Goal: Task Accomplishment & Management: Manage account settings

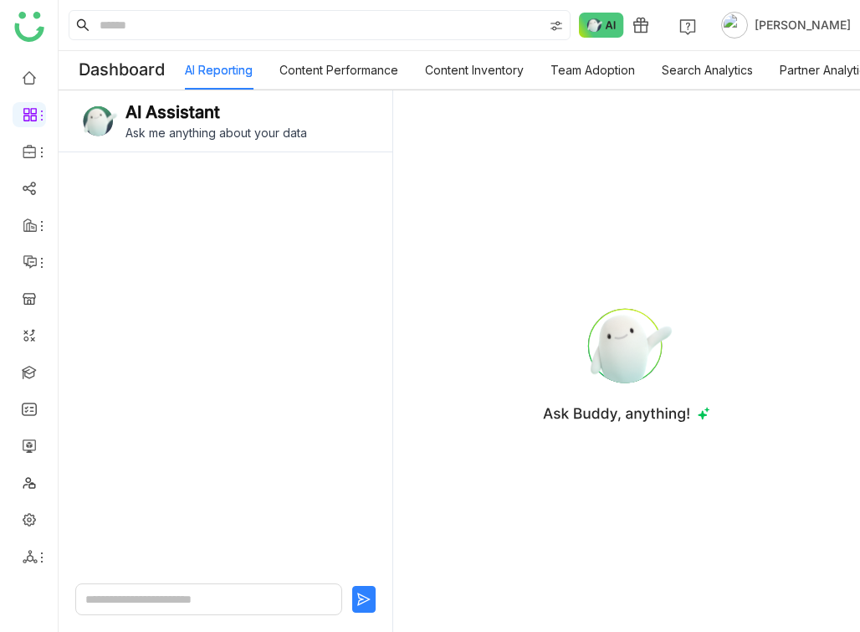
click at [0, 0] on body "1 [PERSON_NAME] Dashboard AI Reporting Content Performance Content Inventory Te…" at bounding box center [430, 316] width 860 height 632
click at [31, 514] on link at bounding box center [29, 518] width 15 height 14
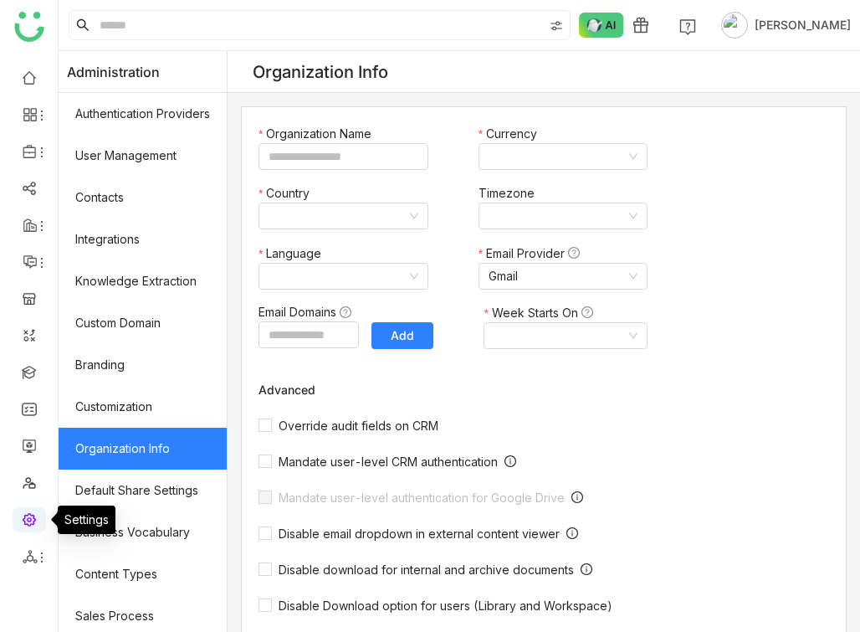
type input "*******"
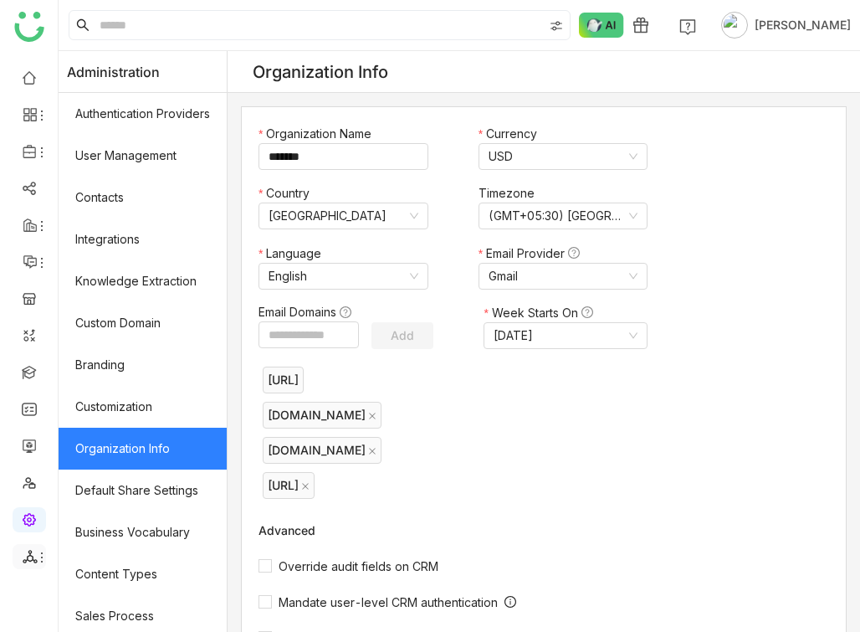
click at [27, 556] on span at bounding box center [28, 556] width 8 height 0
click at [32, 439] on link at bounding box center [29, 444] width 15 height 14
click at [30, 446] on link at bounding box center [29, 444] width 15 height 14
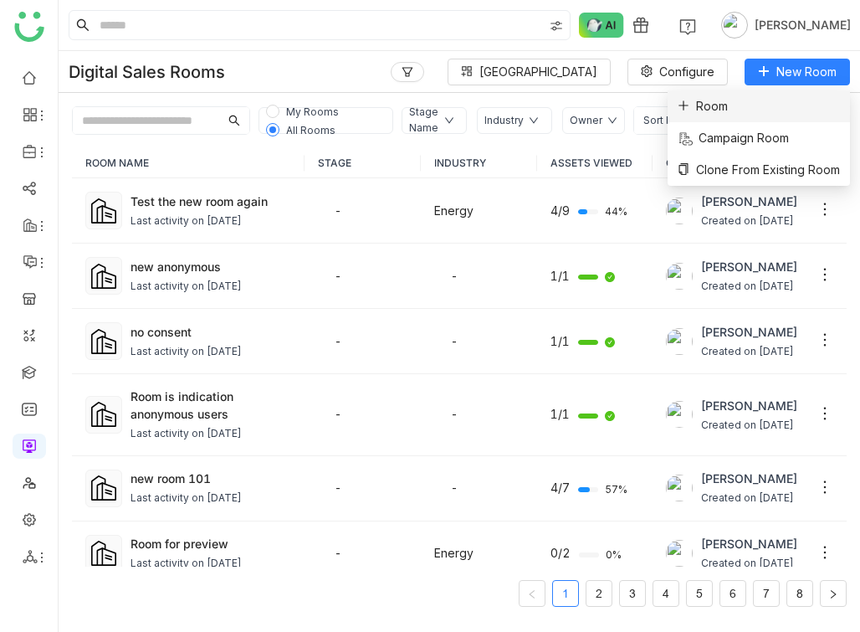
click at [780, 112] on li "Room" at bounding box center [759, 106] width 182 height 32
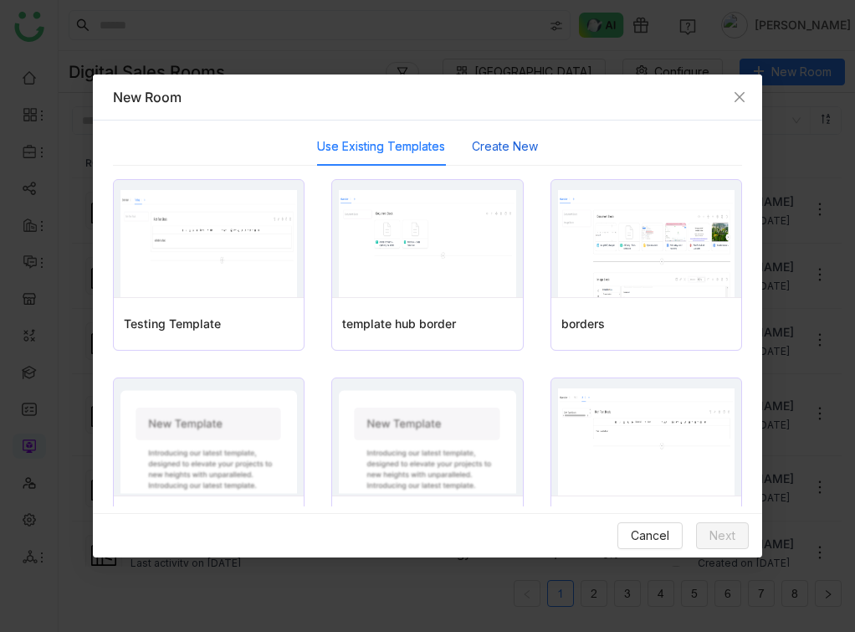
click at [496, 145] on button "Create New" at bounding box center [505, 146] width 66 height 18
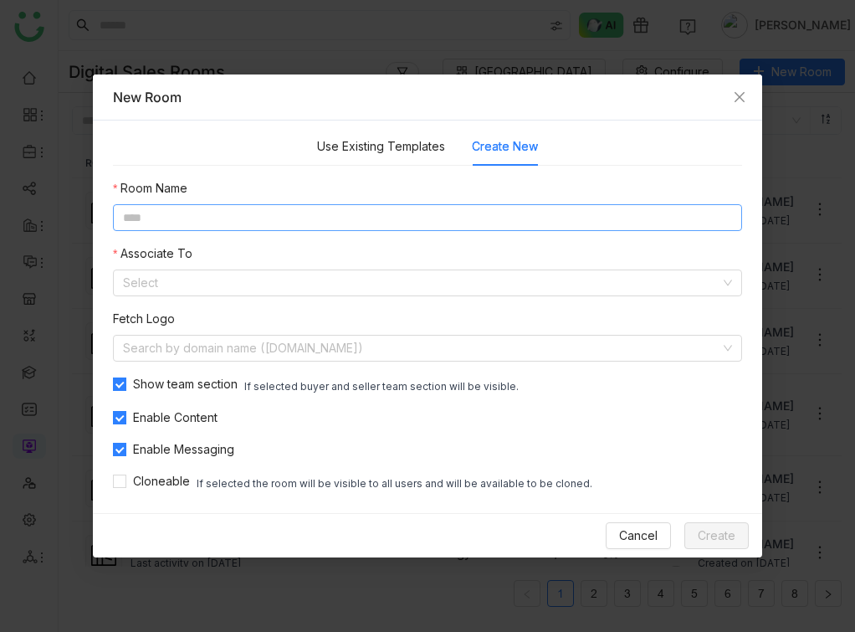
click at [431, 223] on input at bounding box center [427, 217] width 629 height 27
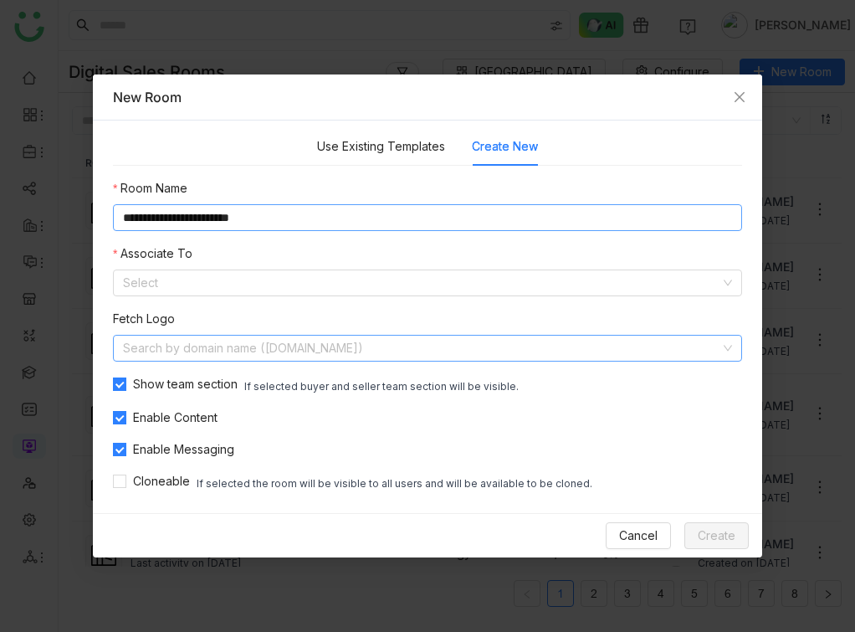
type input "**********"
click at [388, 349] on input at bounding box center [421, 347] width 597 height 25
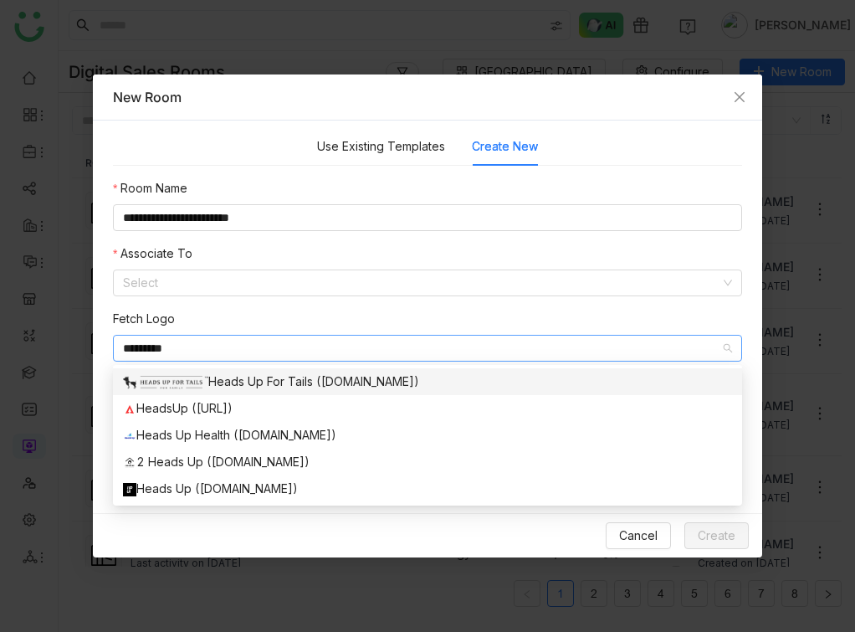
type input "********"
click at [335, 385] on div "Heads Up For Tails (headsupfortails.com)" at bounding box center [427, 381] width 609 height 18
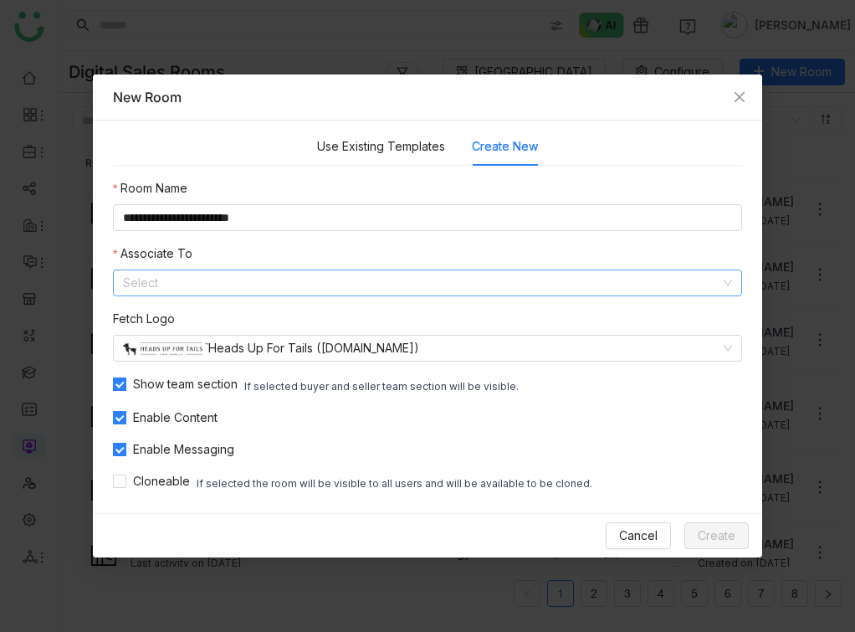
click at [555, 270] on input at bounding box center [421, 282] width 597 height 25
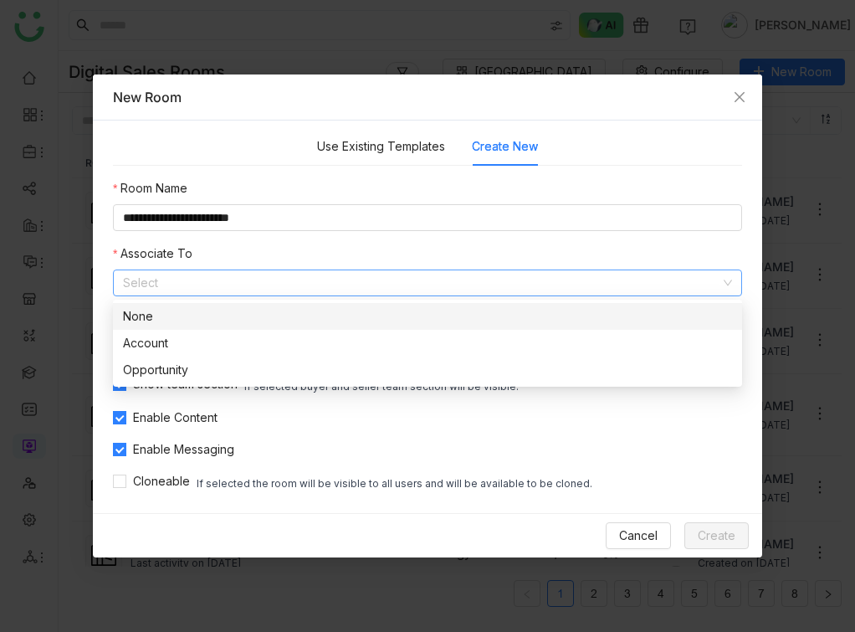
click at [456, 304] on nz-option-item "None" at bounding box center [427, 316] width 629 height 27
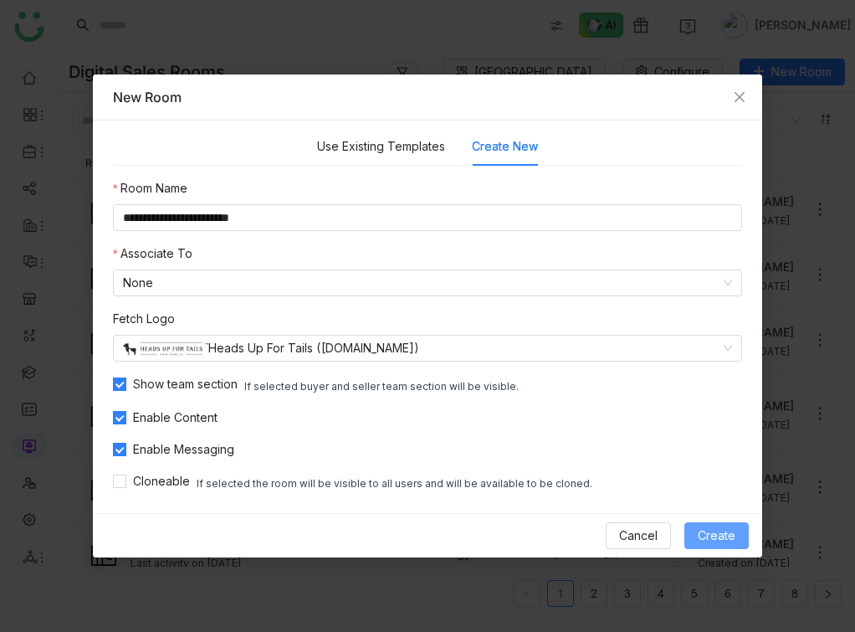
click at [729, 528] on span "Create" at bounding box center [717, 535] width 38 height 18
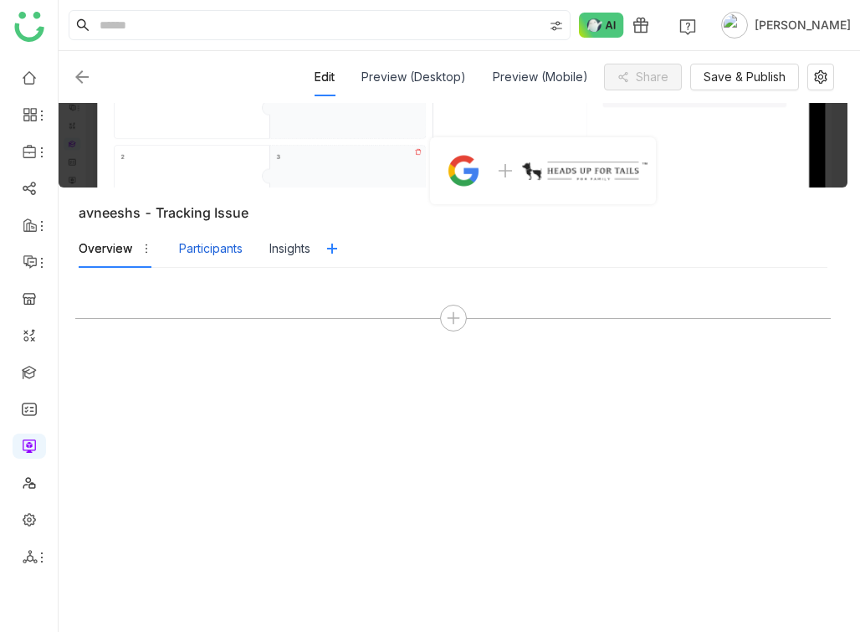
click at [206, 246] on div "Participants" at bounding box center [211, 248] width 64 height 18
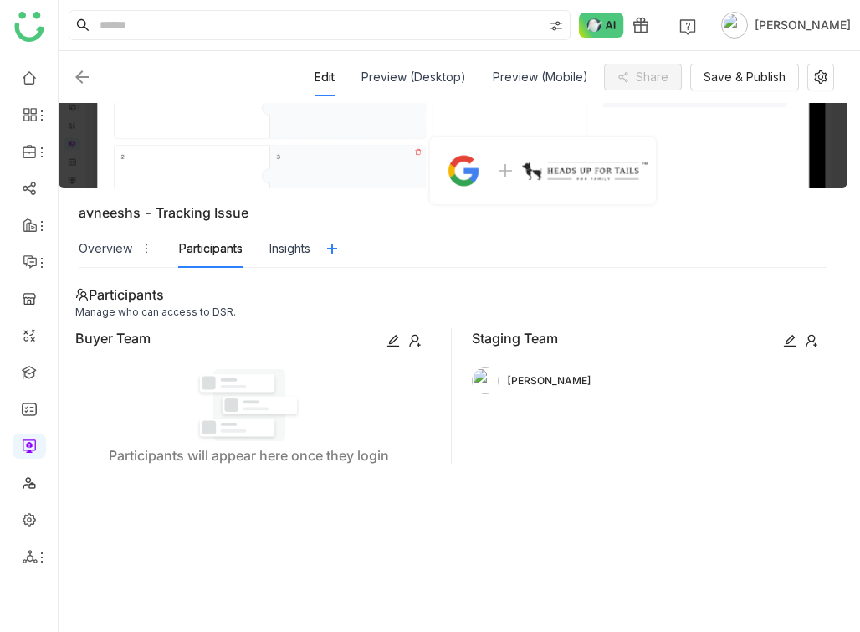
click at [269, 249] on div "Overview Participants Insights" at bounding box center [195, 248] width 232 height 38
click at [105, 252] on div "Overview" at bounding box center [106, 248] width 54 height 18
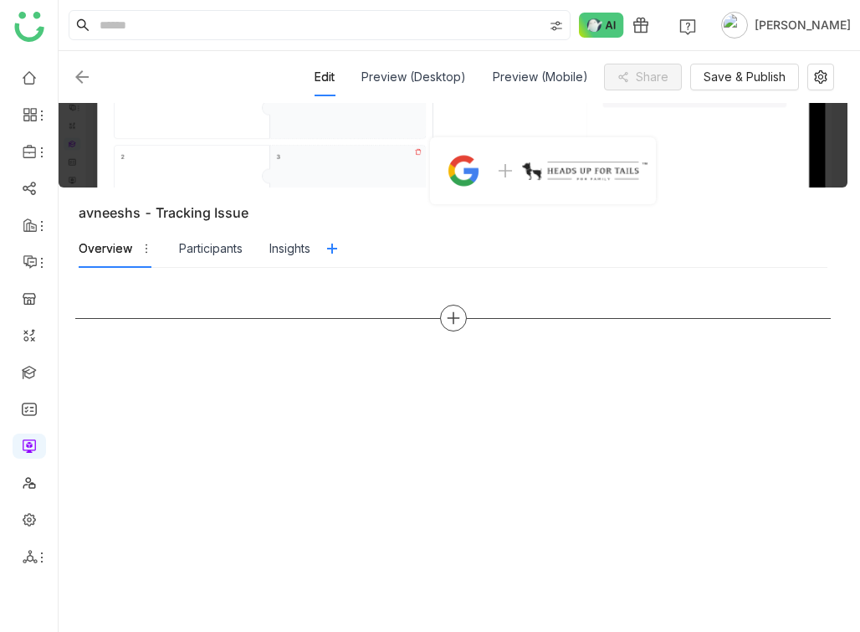
click at [453, 312] on icon at bounding box center [453, 317] width 15 height 15
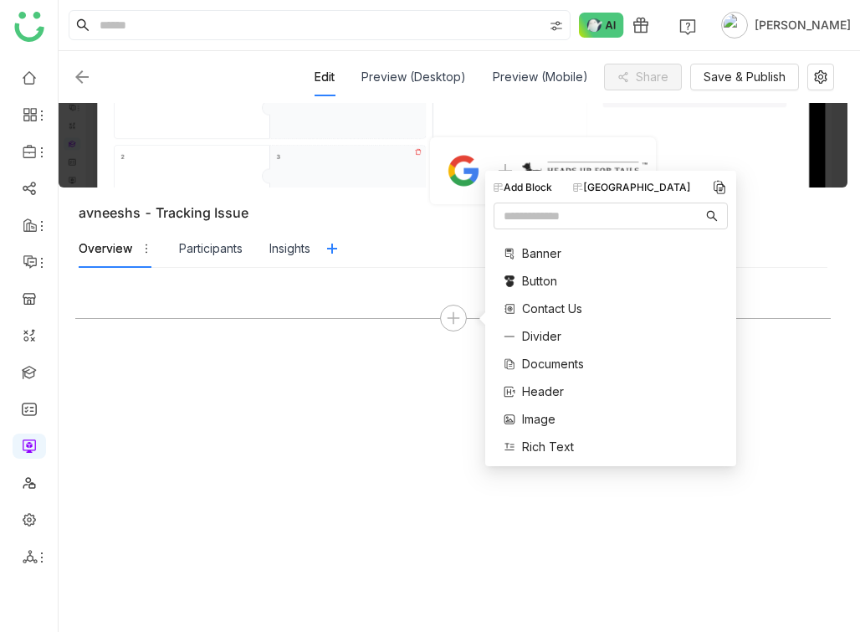
click at [541, 299] on span "Contact Us" at bounding box center [552, 308] width 60 height 18
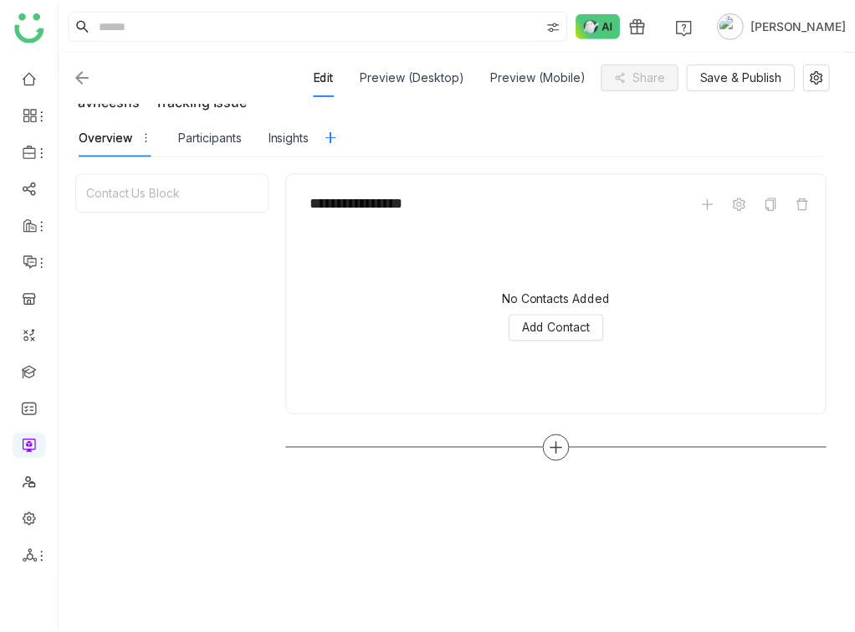
scroll to position [167, 0]
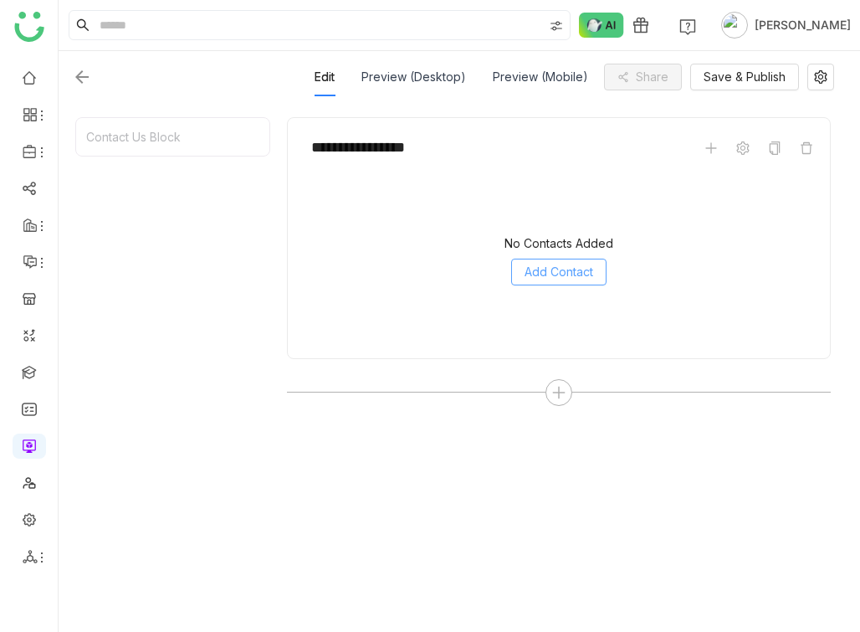
click at [564, 278] on span "Add Contact" at bounding box center [558, 272] width 69 height 18
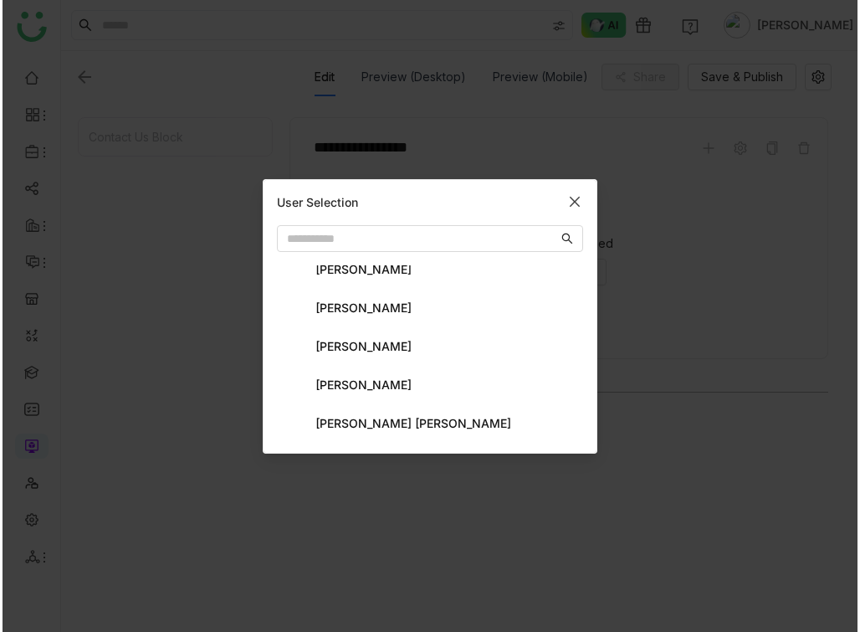
scroll to position [0, 0]
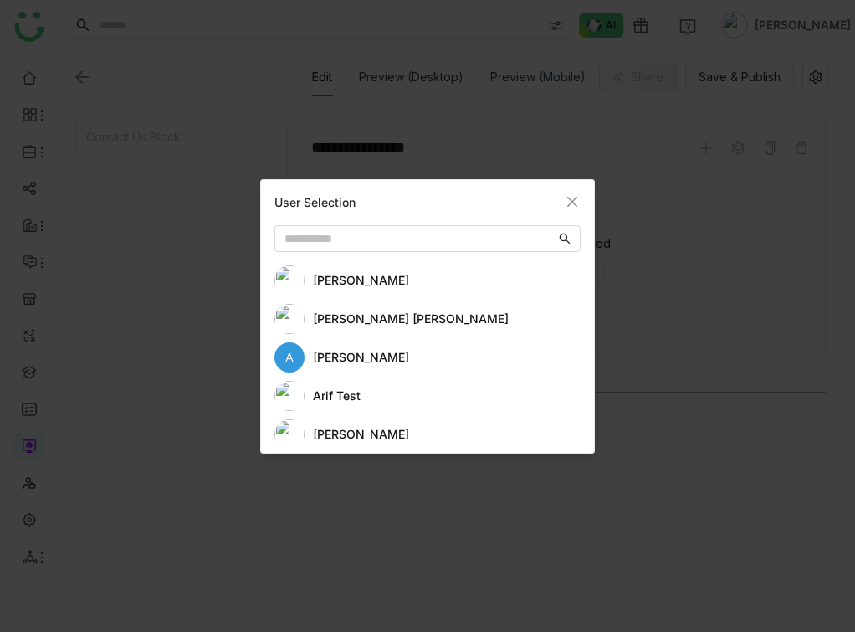
click at [343, 286] on div "[PERSON_NAME]" at bounding box center [447, 280] width 268 height 18
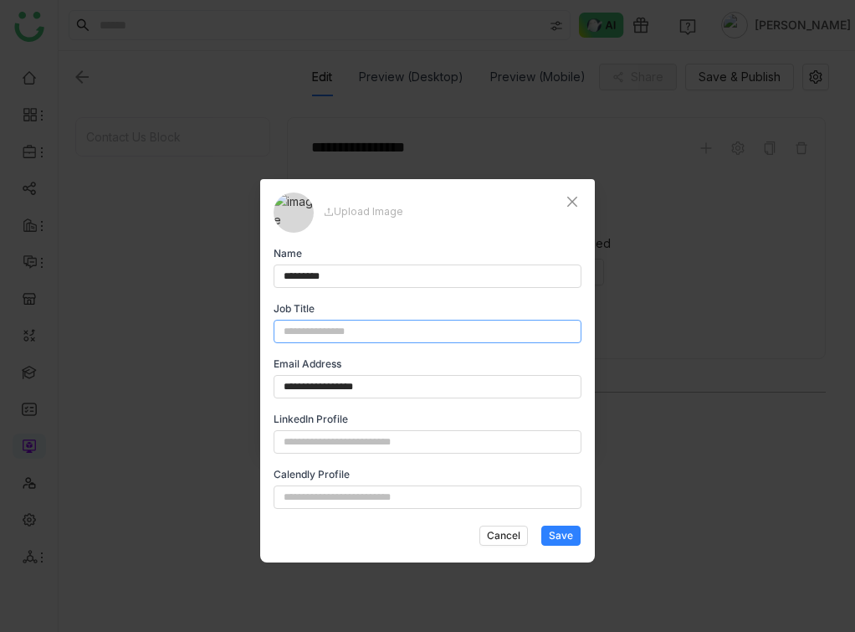
click at [396, 340] on input "text" at bounding box center [428, 331] width 308 height 23
type input "***"
click at [553, 529] on span "Save" at bounding box center [561, 535] width 24 height 15
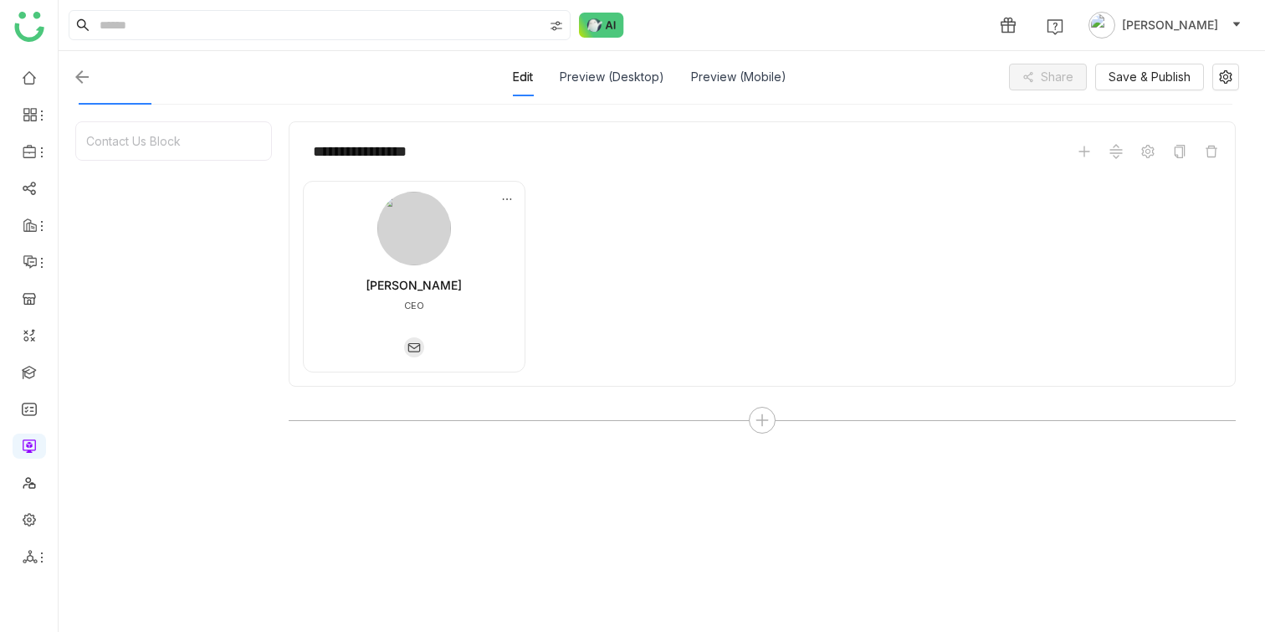
scroll to position [210, 0]
click at [755, 410] on div at bounding box center [762, 416] width 27 height 27
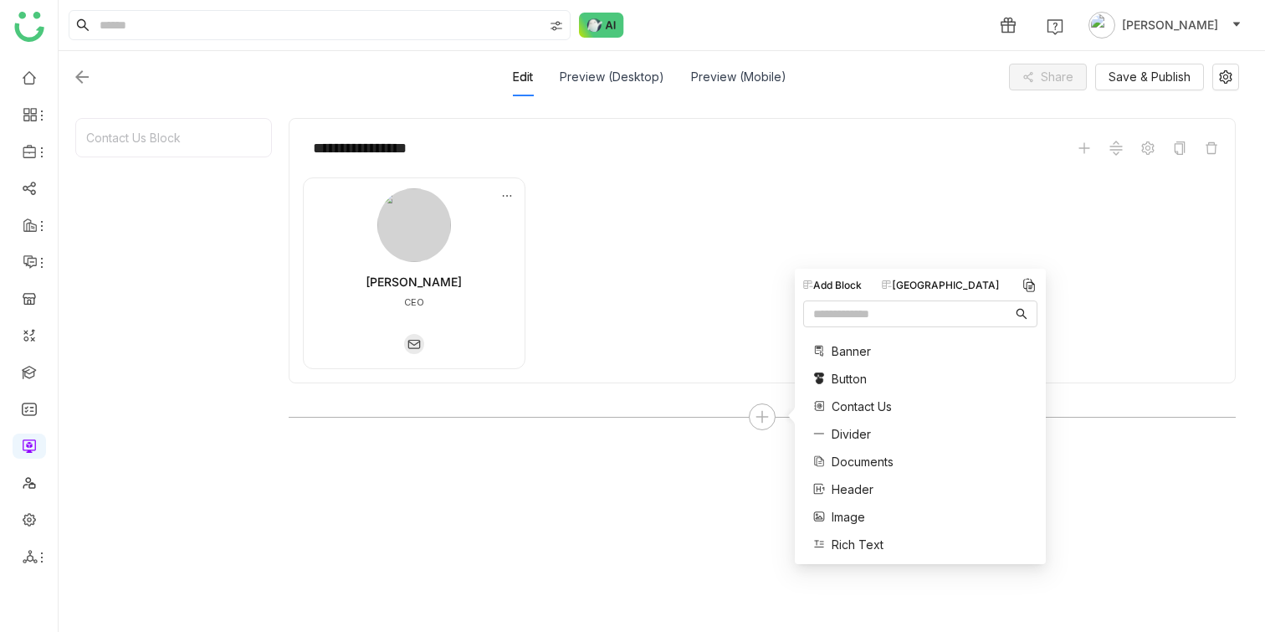
click at [856, 454] on span "Documents" at bounding box center [862, 462] width 62 height 18
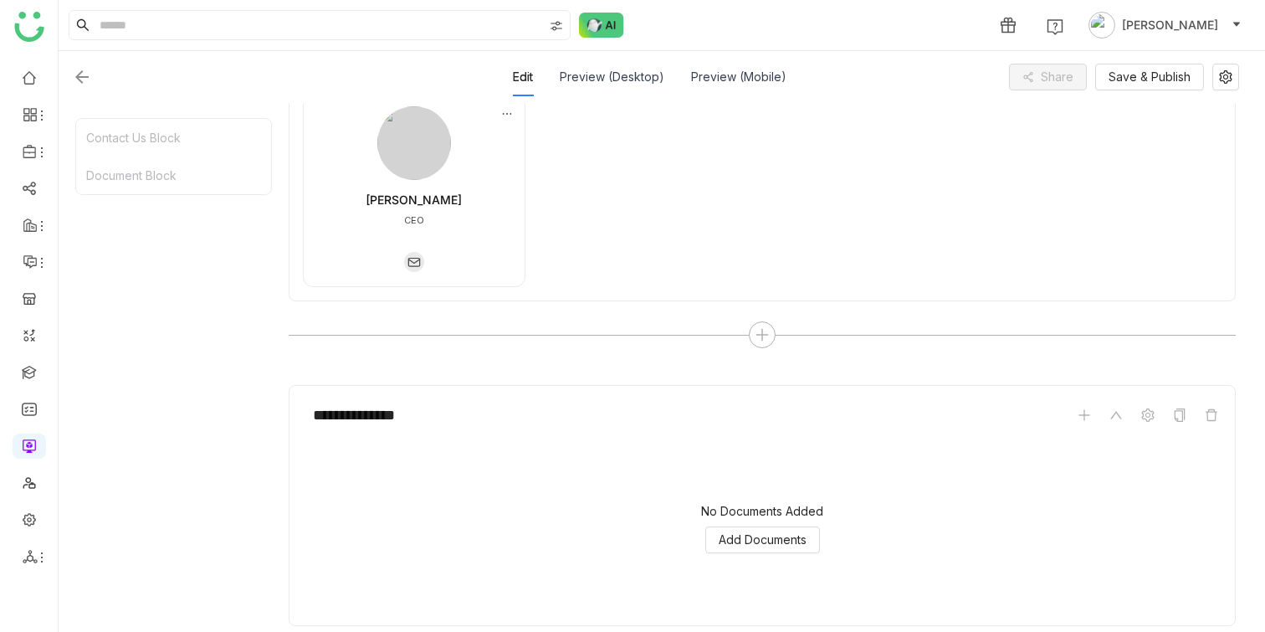
scroll to position [353, 0]
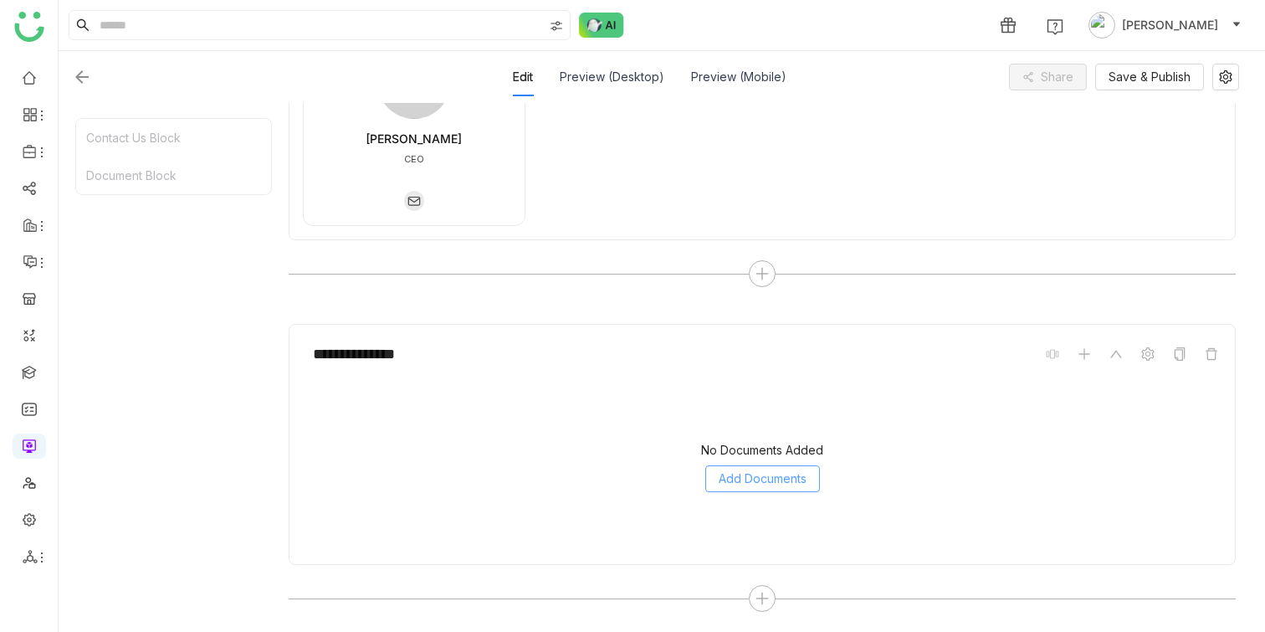
click at [755, 469] on span "Add Documents" at bounding box center [763, 478] width 88 height 18
click at [739, 512] on div "No Documents Added Add Documents" at bounding box center [762, 466] width 918 height 167
click at [739, 490] on button "Add Documents" at bounding box center [762, 478] width 115 height 27
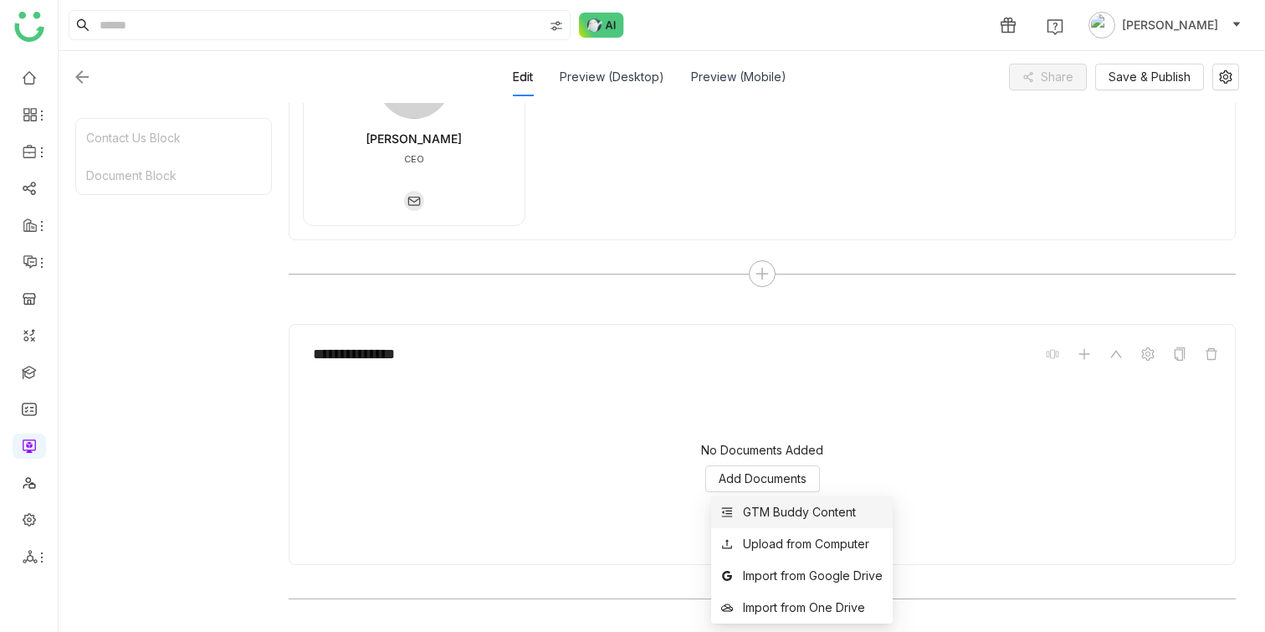
click at [752, 503] on div "GTM Buddy Content" at bounding box center [799, 512] width 113 height 18
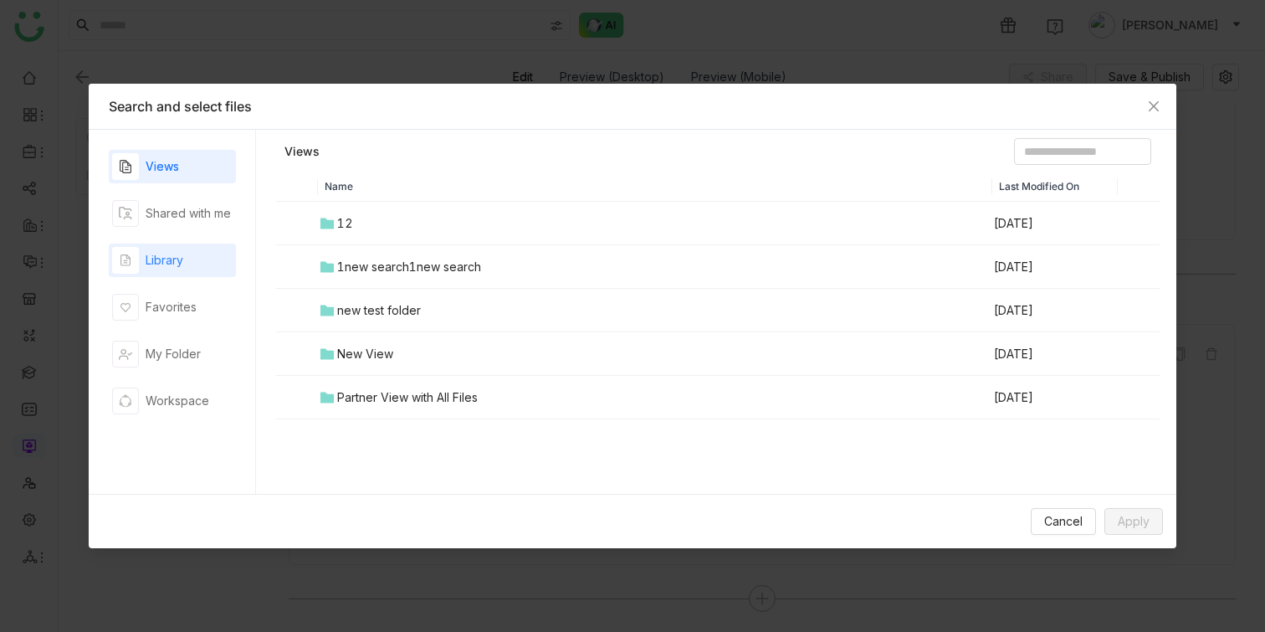
click at [202, 268] on div "Library" at bounding box center [172, 259] width 127 height 33
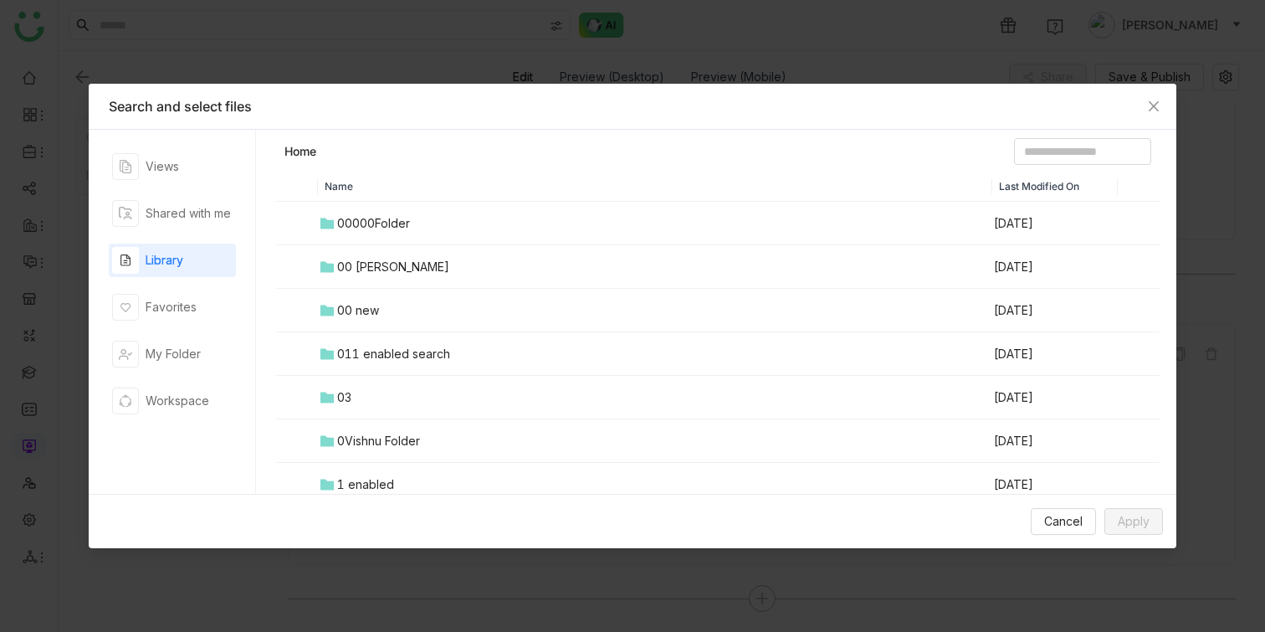
click at [366, 272] on div "00 Arif Folder" at bounding box center [393, 267] width 112 height 18
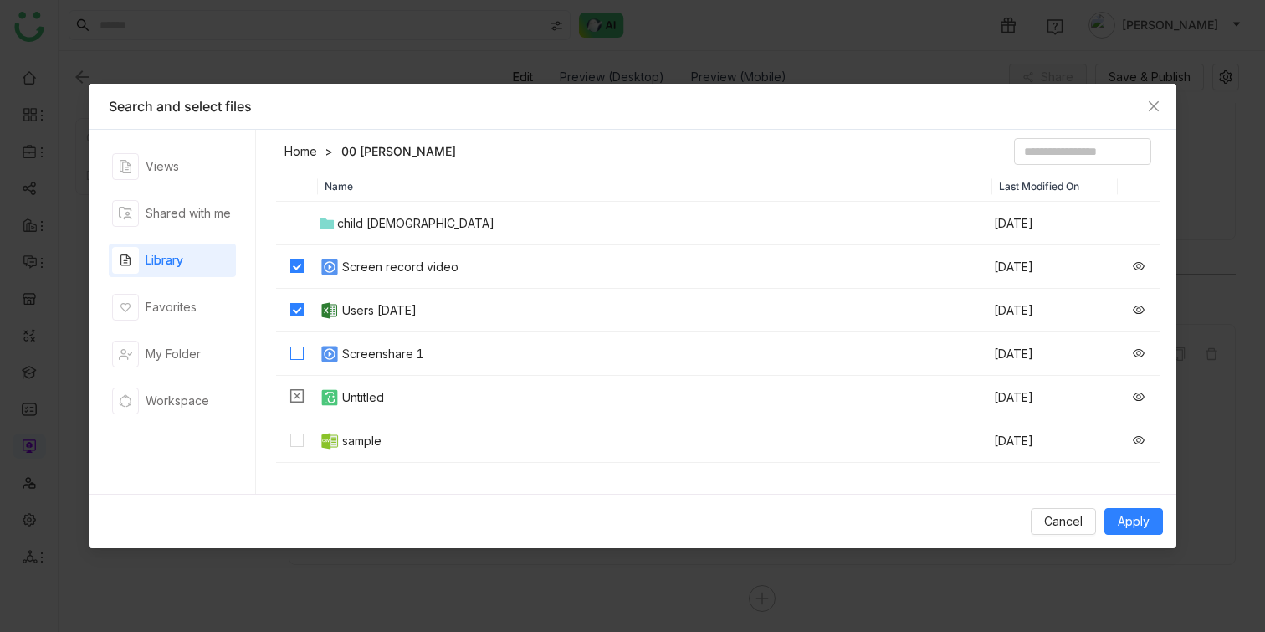
click at [297, 345] on label at bounding box center [296, 354] width 13 height 18
click at [859, 519] on span "Apply" at bounding box center [1134, 521] width 32 height 18
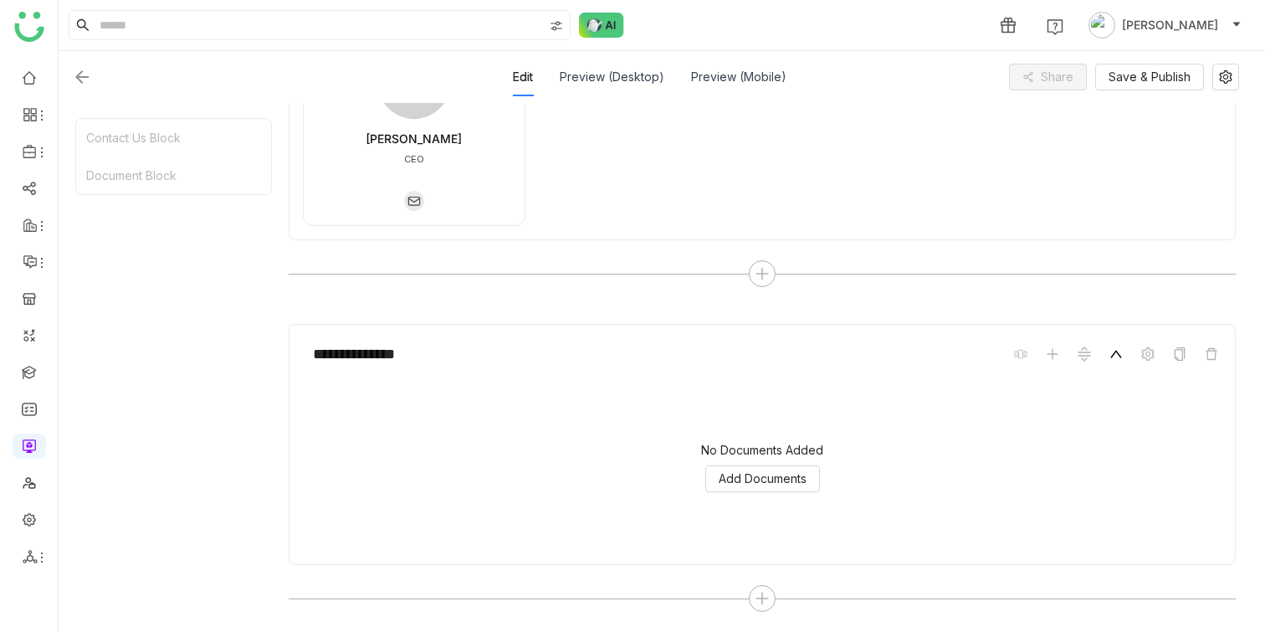
scroll to position [314, 0]
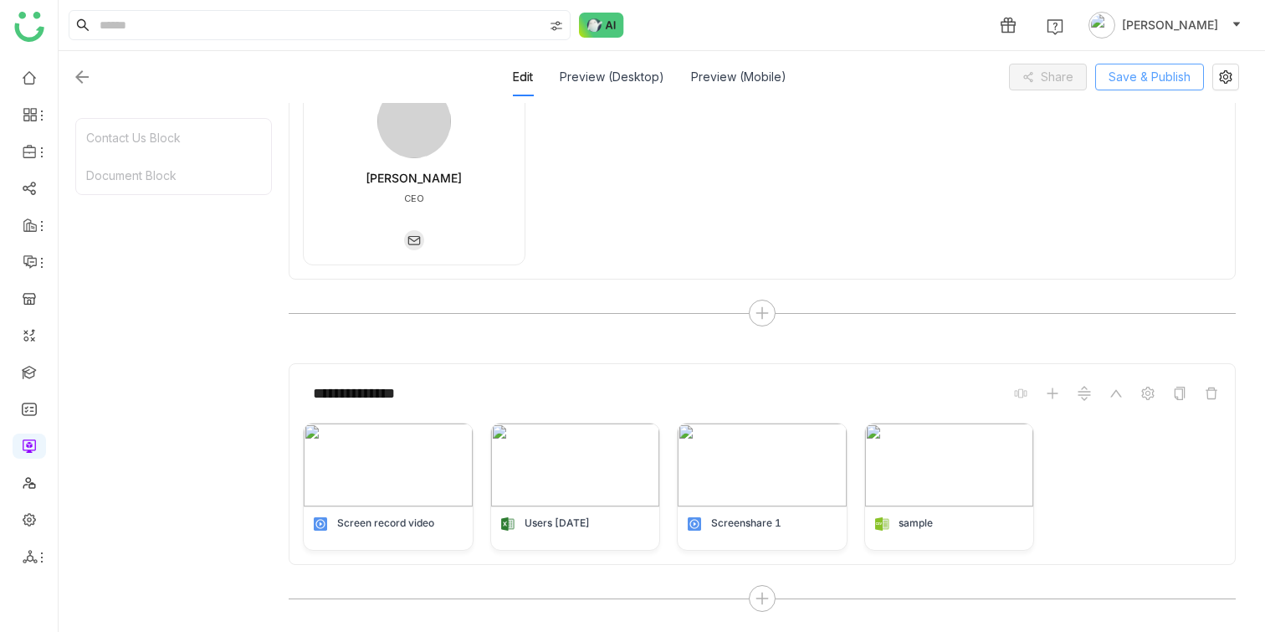
click at [859, 71] on span "Save & Publish" at bounding box center [1149, 77] width 82 height 18
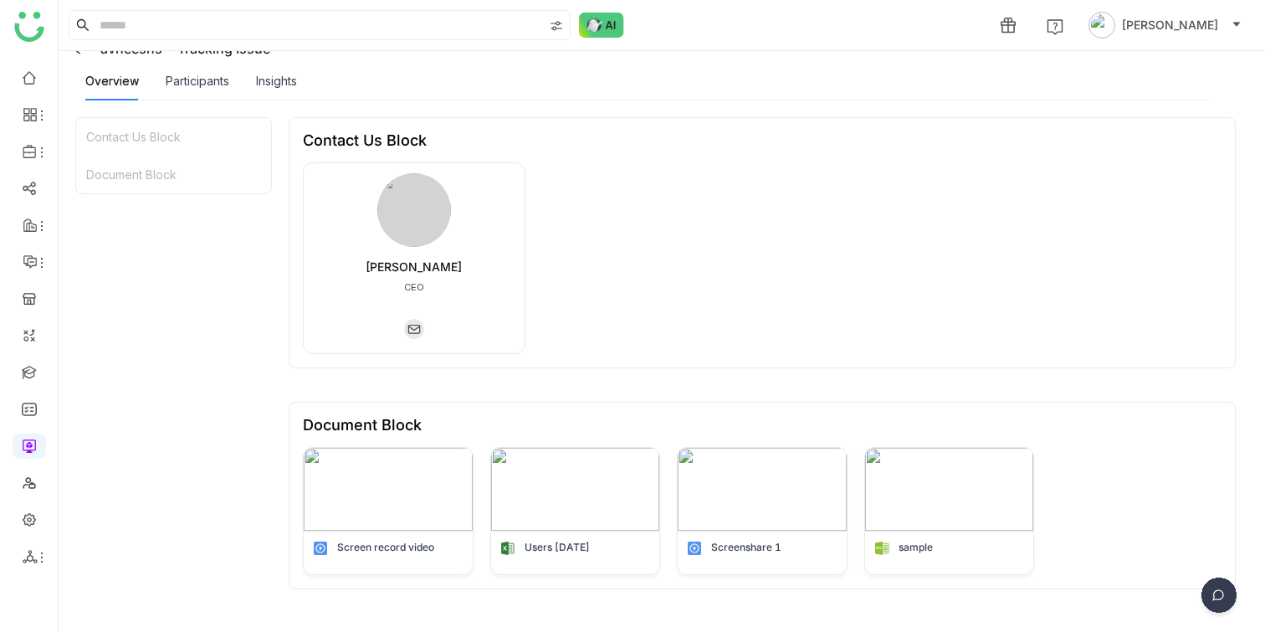
scroll to position [0, 0]
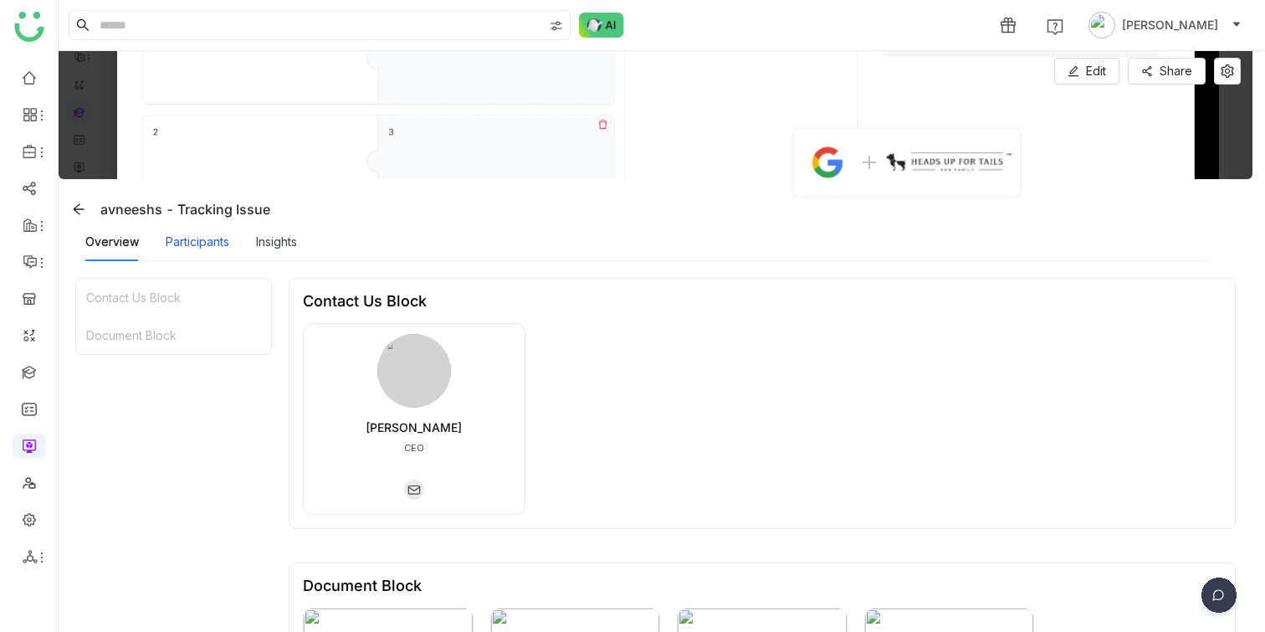
click at [223, 243] on div "Participants" at bounding box center [198, 242] width 64 height 18
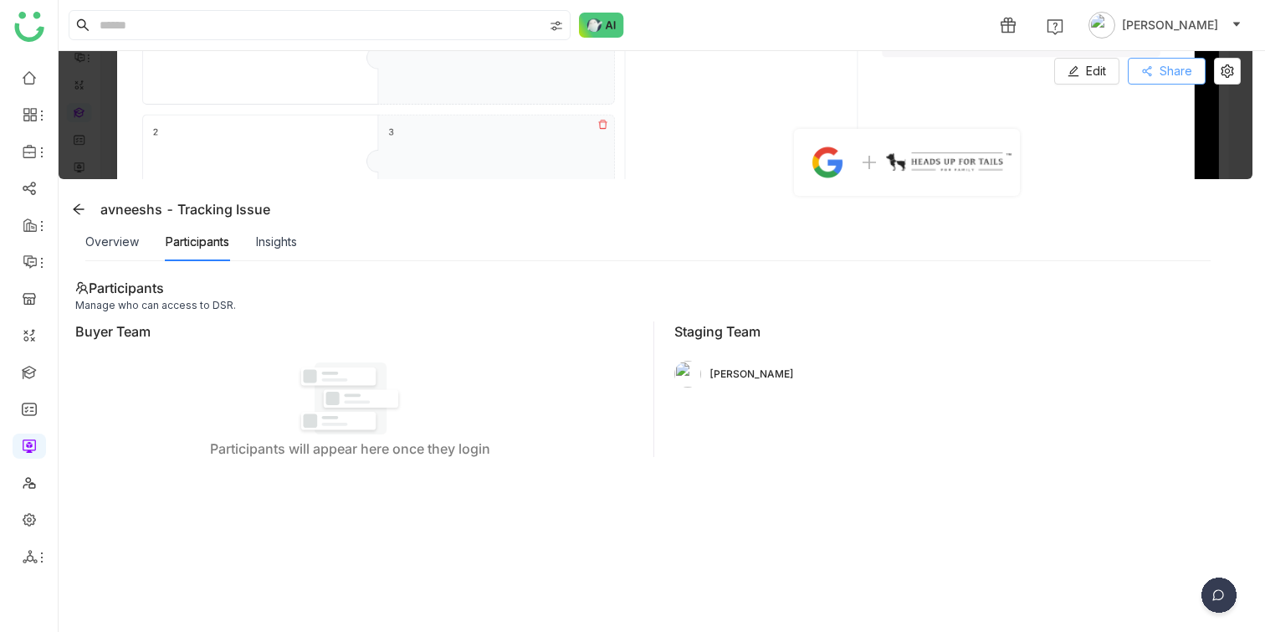
click at [859, 63] on span "Share" at bounding box center [1175, 71] width 33 height 18
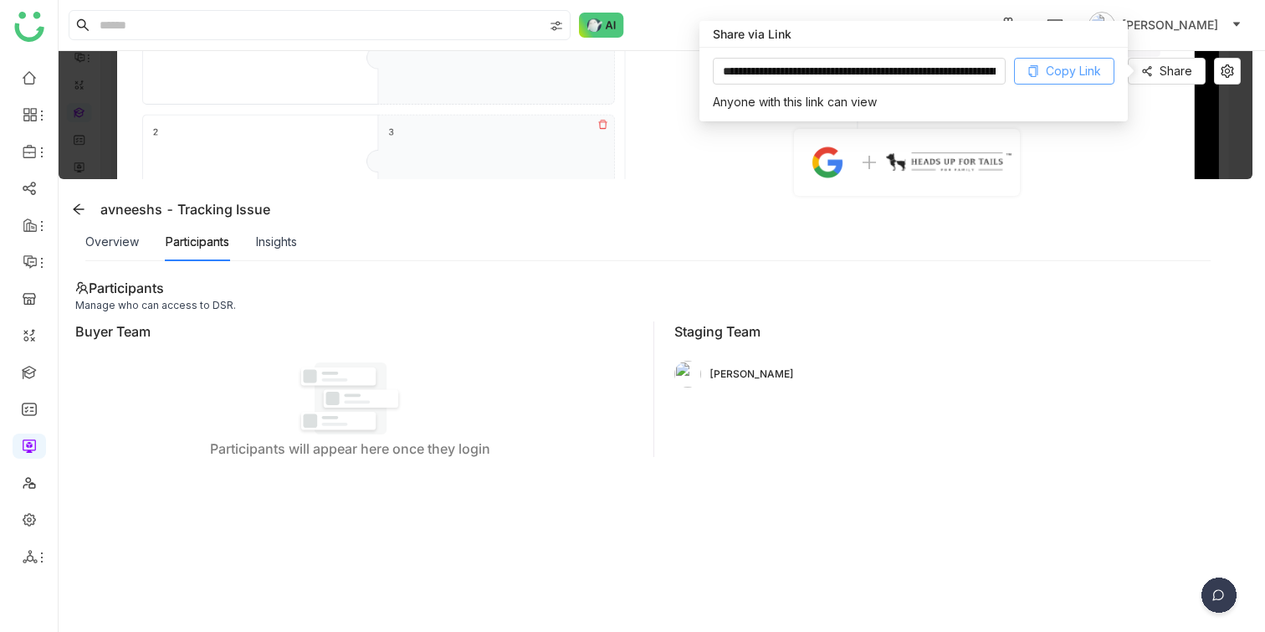
click at [859, 70] on span "Copy Link" at bounding box center [1073, 71] width 55 height 18
click at [31, 547] on li at bounding box center [29, 556] width 33 height 25
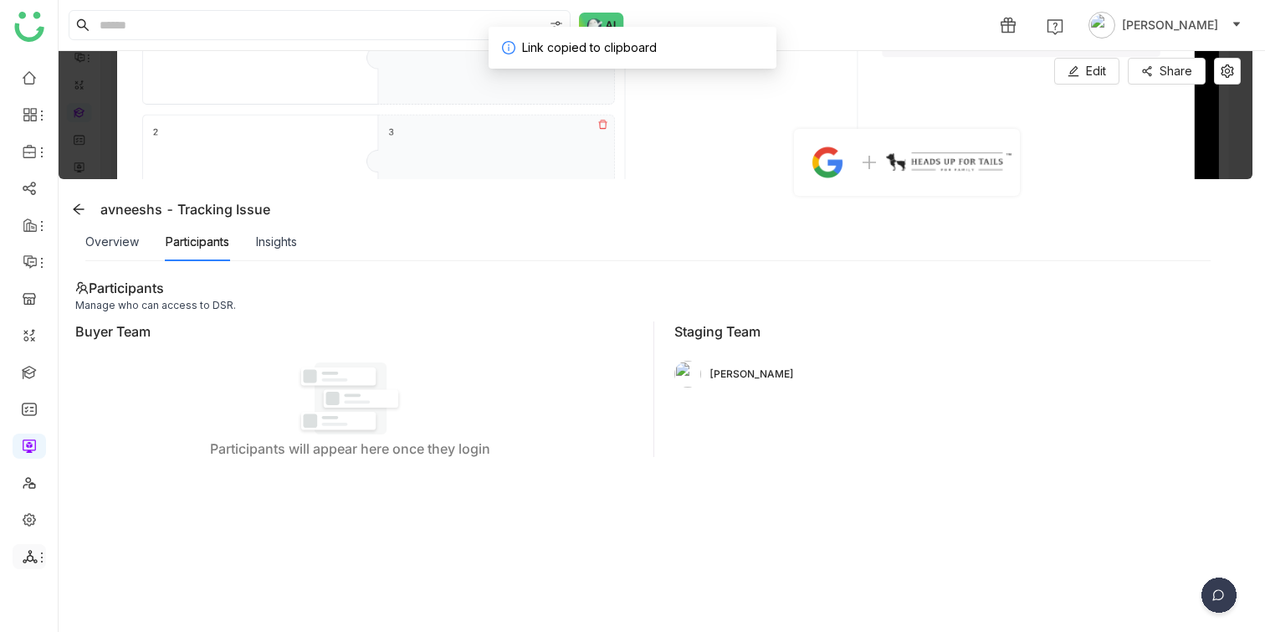
click at [23, 548] on li at bounding box center [29, 556] width 33 height 25
click at [55, 566] on ul at bounding box center [29, 317] width 58 height 527
click at [38, 559] on icon at bounding box center [41, 556] width 13 height 13
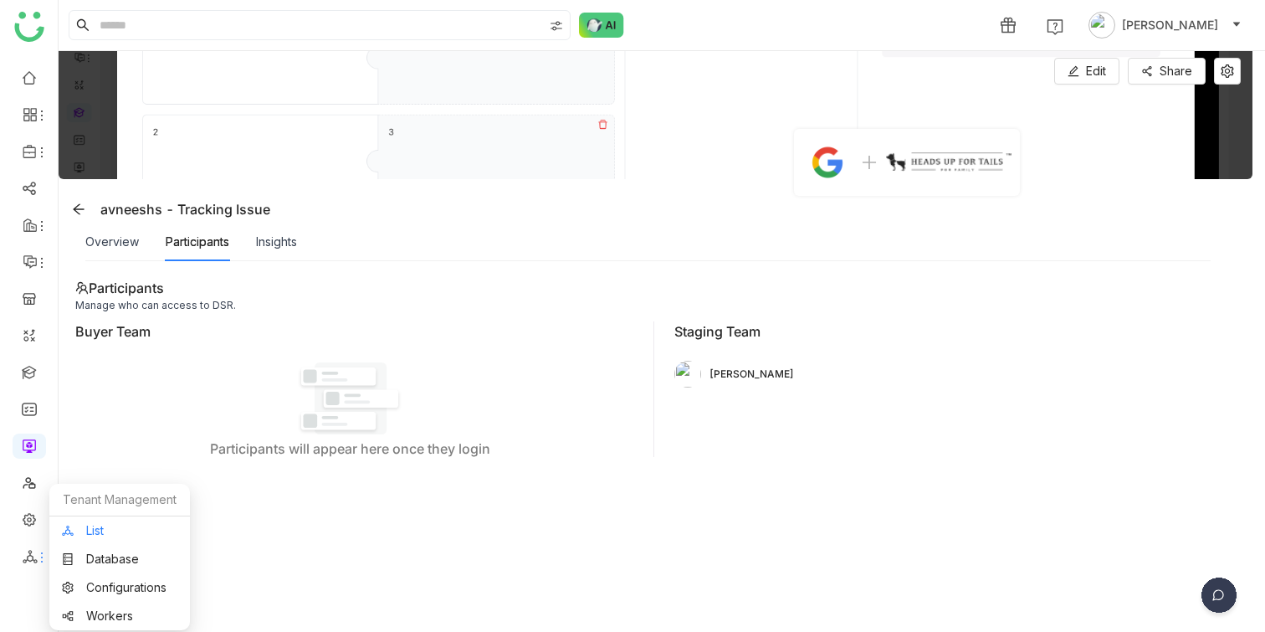
click at [106, 524] on link "List" at bounding box center [119, 530] width 115 height 12
click at [35, 519] on link at bounding box center [29, 518] width 15 height 14
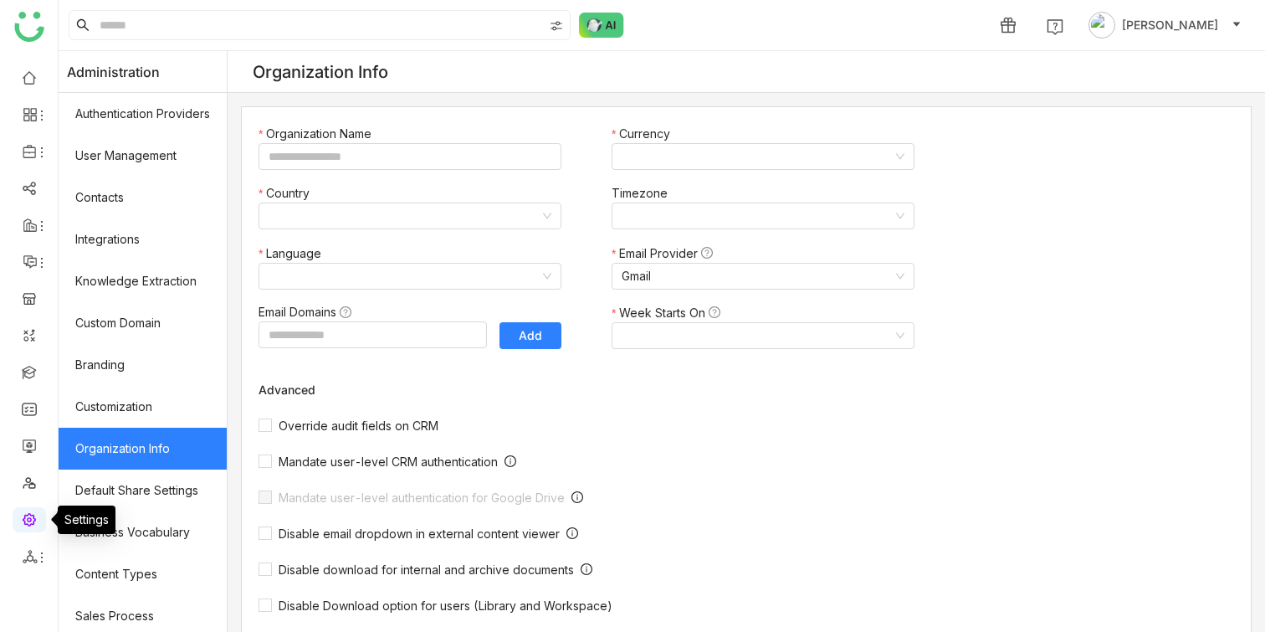
type input "*******"
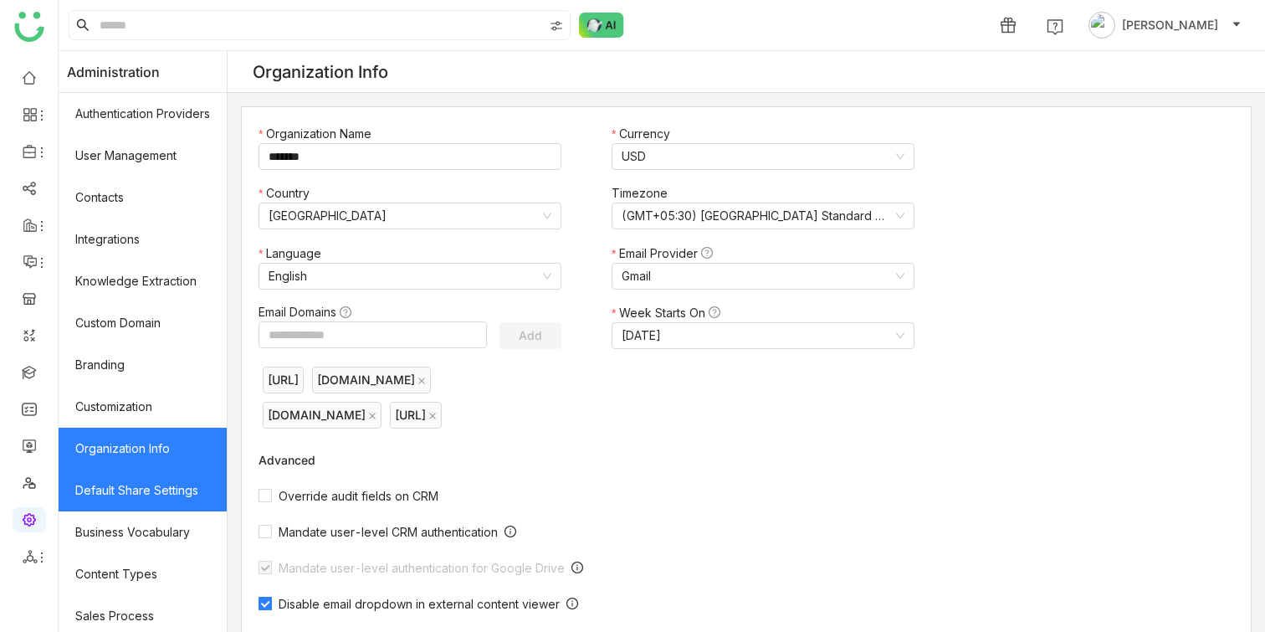
scroll to position [256, 0]
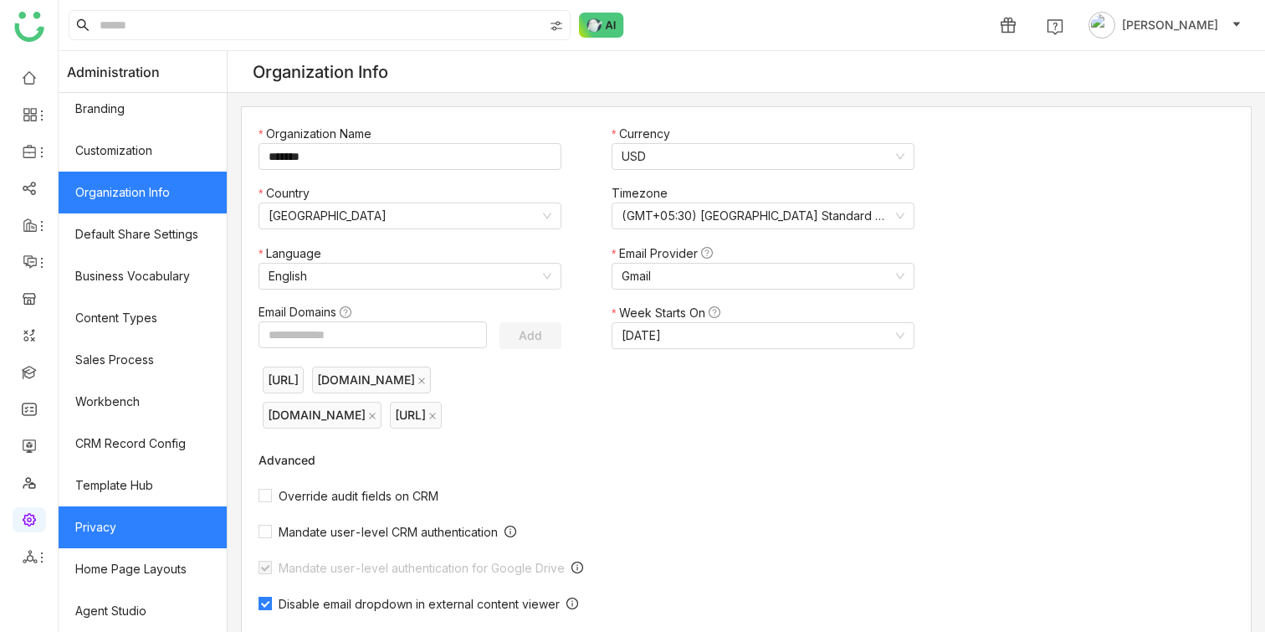
click at [154, 511] on link "Privacy" at bounding box center [143, 527] width 168 height 42
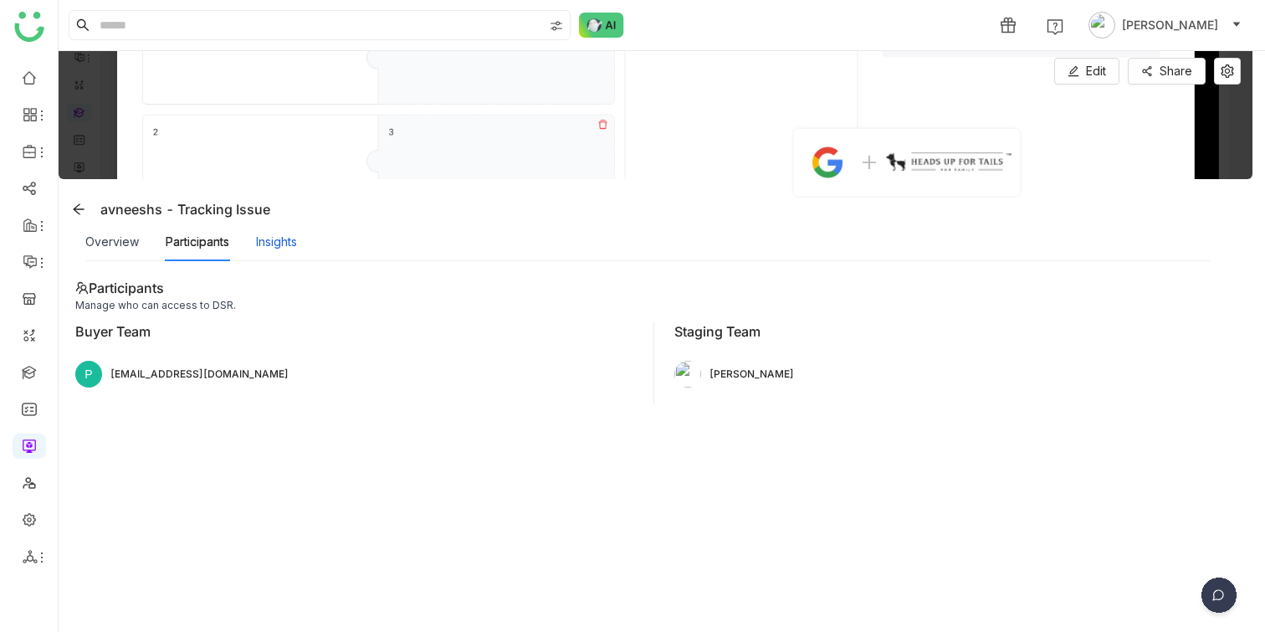
click at [279, 244] on div "Insights" at bounding box center [276, 242] width 41 height 18
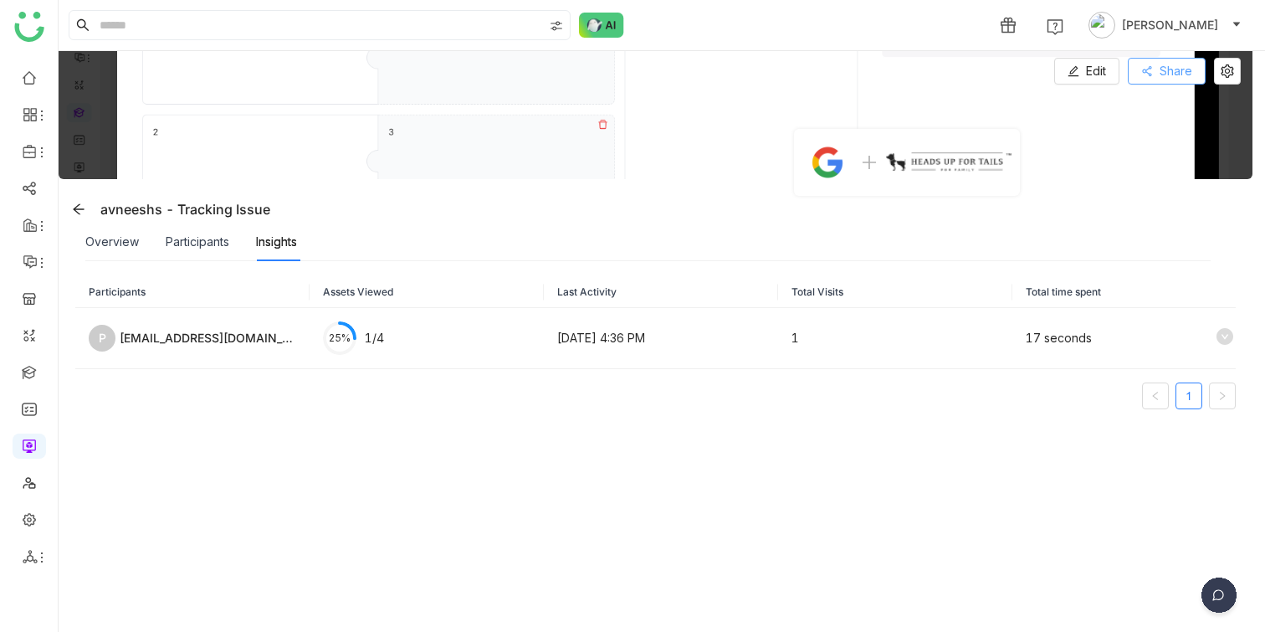
click at [859, 74] on icon at bounding box center [1147, 71] width 12 height 12
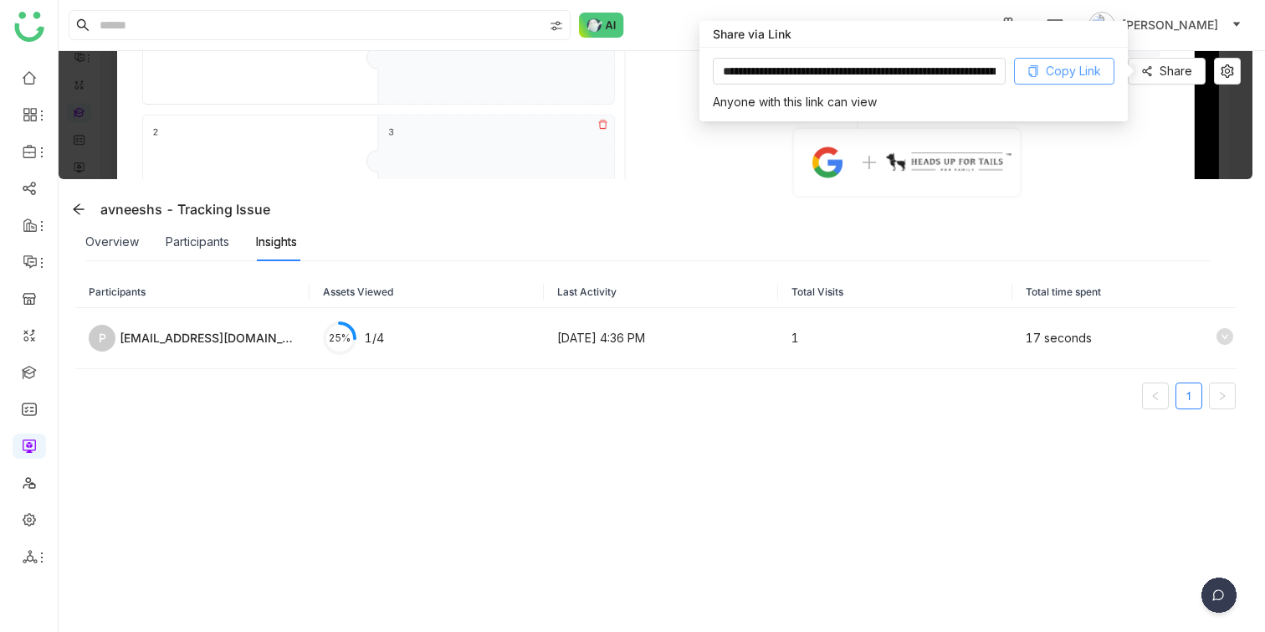
click at [859, 74] on span "Copy Link" at bounding box center [1073, 71] width 55 height 18
click at [31, 524] on link at bounding box center [29, 518] width 15 height 14
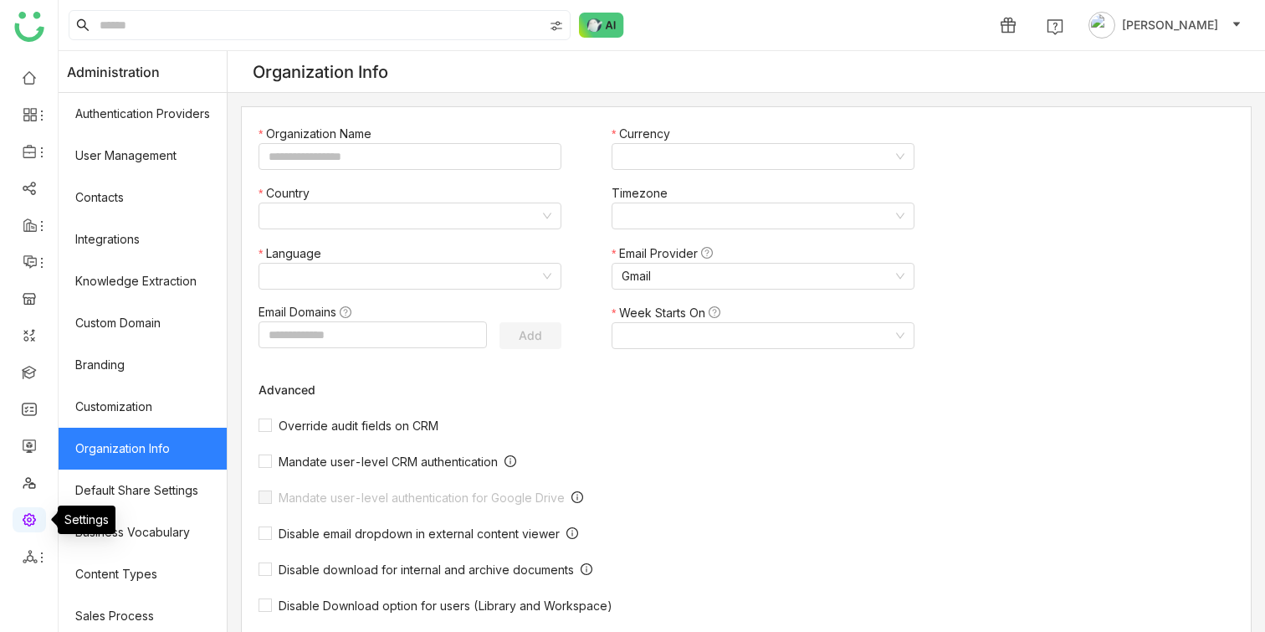
type input "*******"
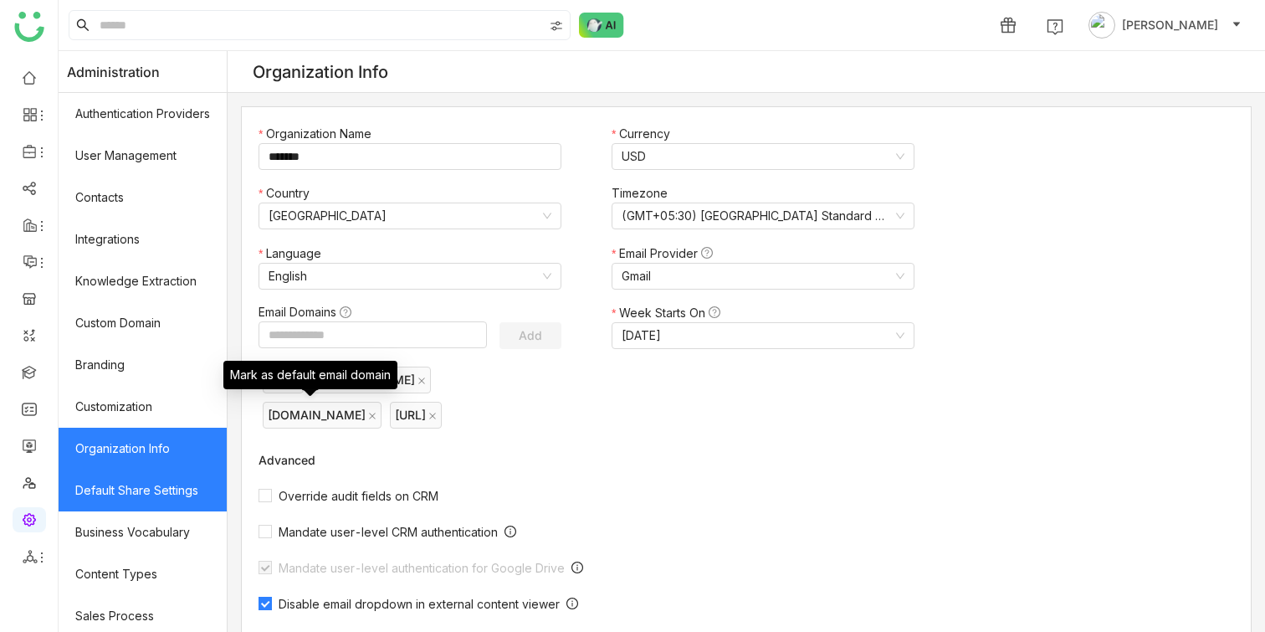
scroll to position [256, 0]
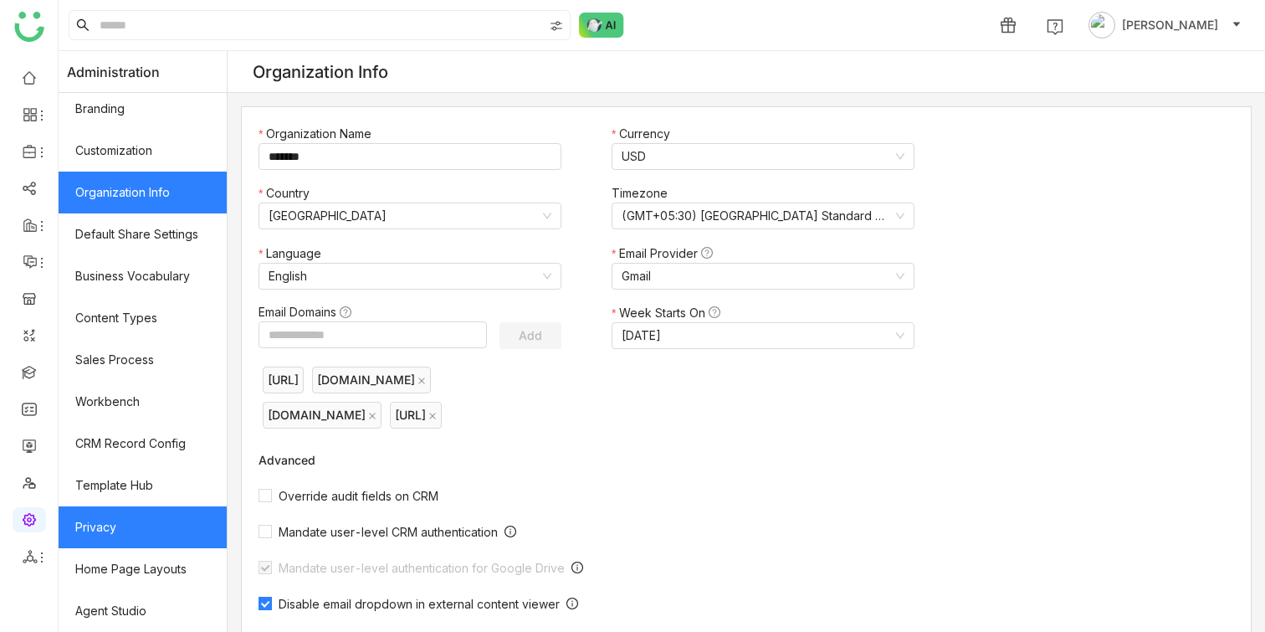
click at [159, 510] on link "Privacy" at bounding box center [143, 527] width 168 height 42
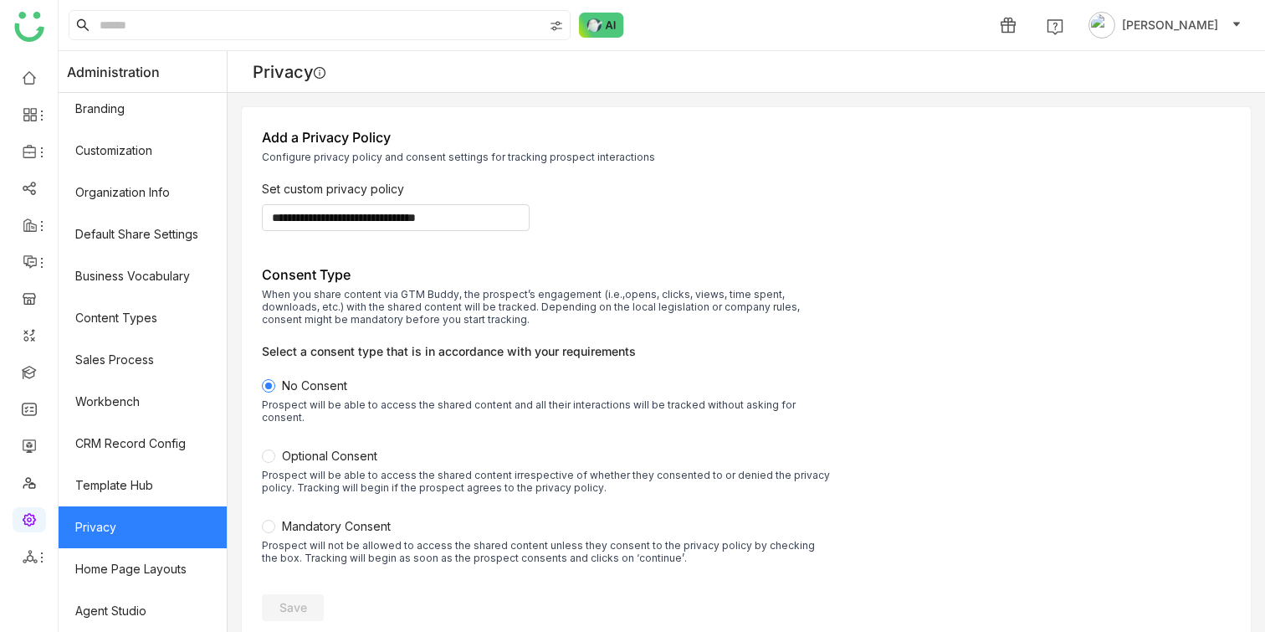
click at [325, 448] on span "Optional Consent" at bounding box center [329, 455] width 95 height 14
click at [316, 594] on button "Save" at bounding box center [293, 607] width 62 height 27
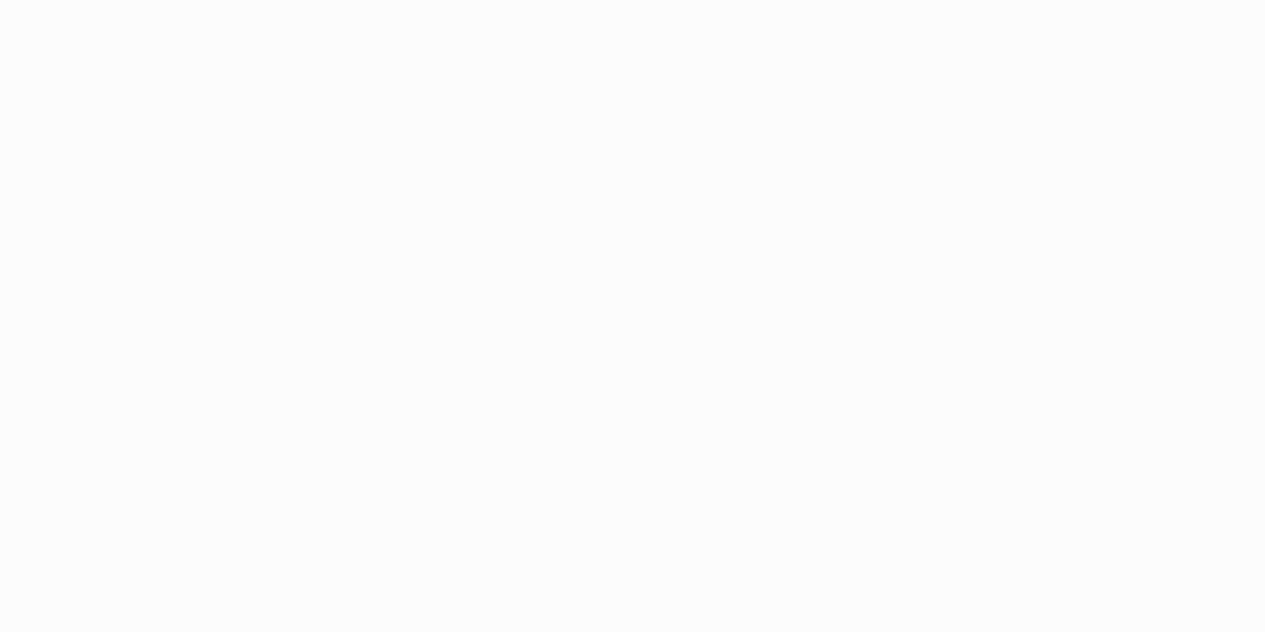
click at [1109, 359] on body "Application Update Required We've recently updated our application and it looks…" at bounding box center [632, 316] width 1265 height 632
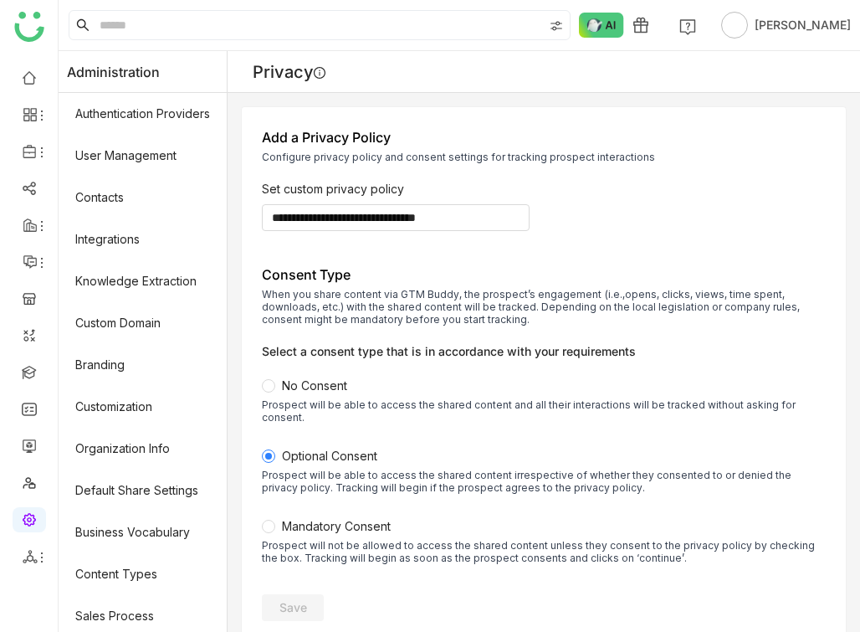
scroll to position [153, 0]
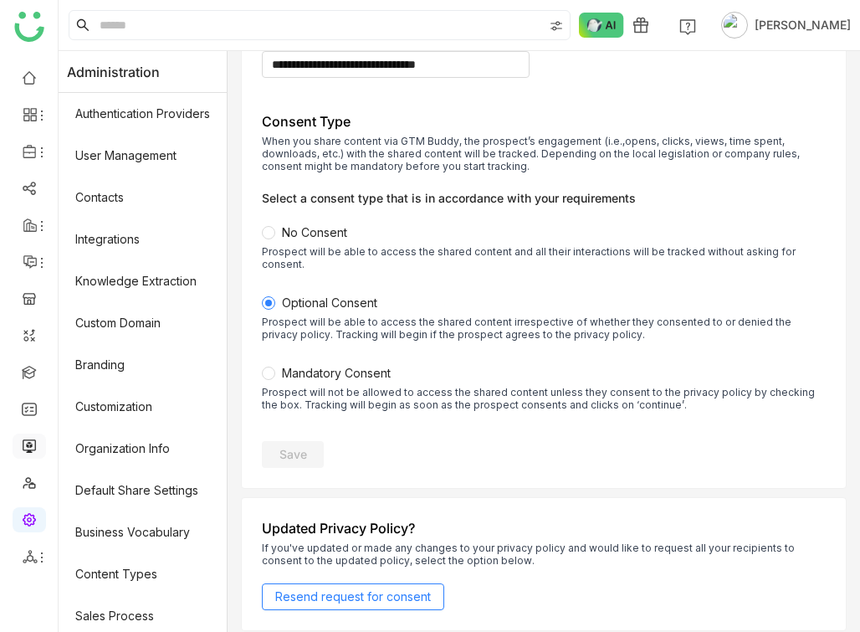
click at [37, 442] on link at bounding box center [29, 444] width 15 height 14
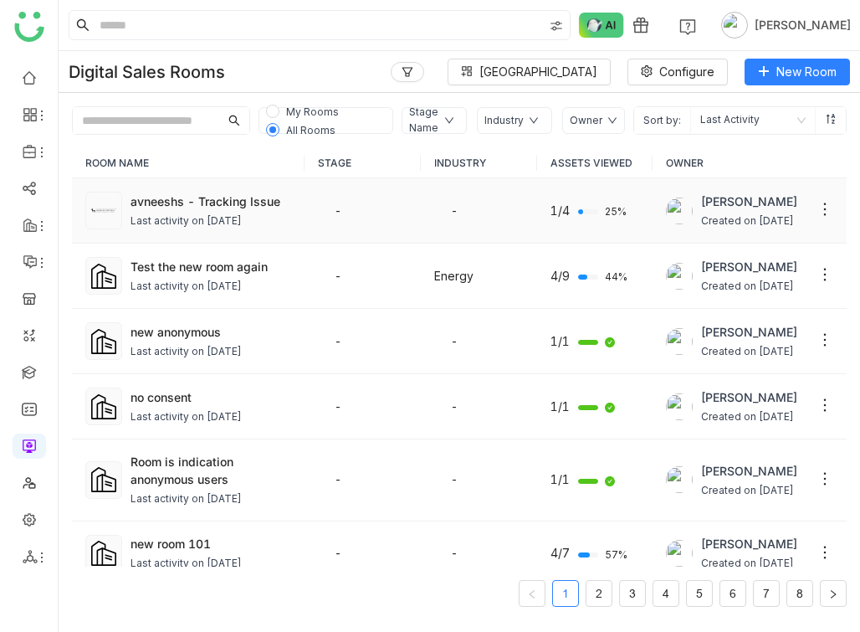
click at [136, 208] on div "avneeshs - Tracking Issue" at bounding box center [210, 201] width 161 height 18
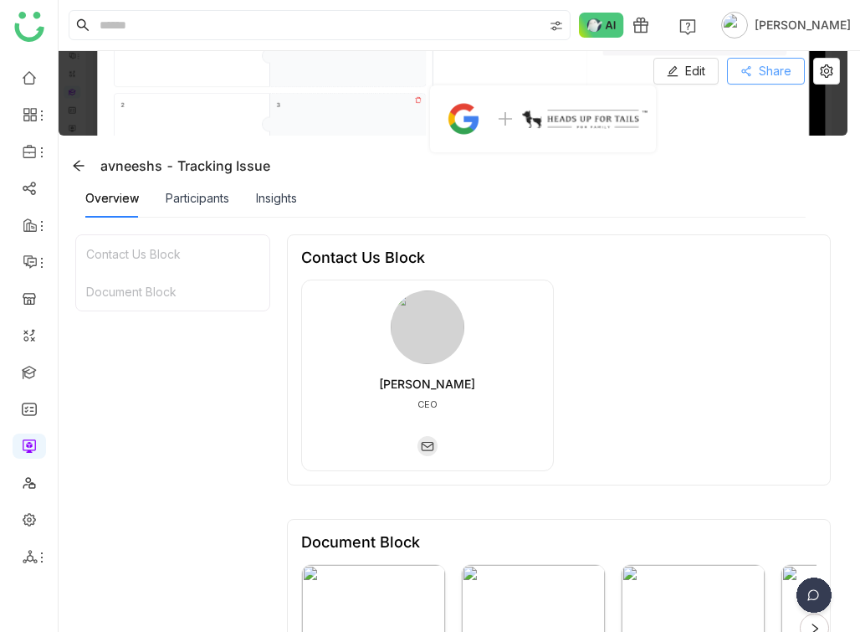
click at [750, 74] on icon at bounding box center [745, 71] width 9 height 10
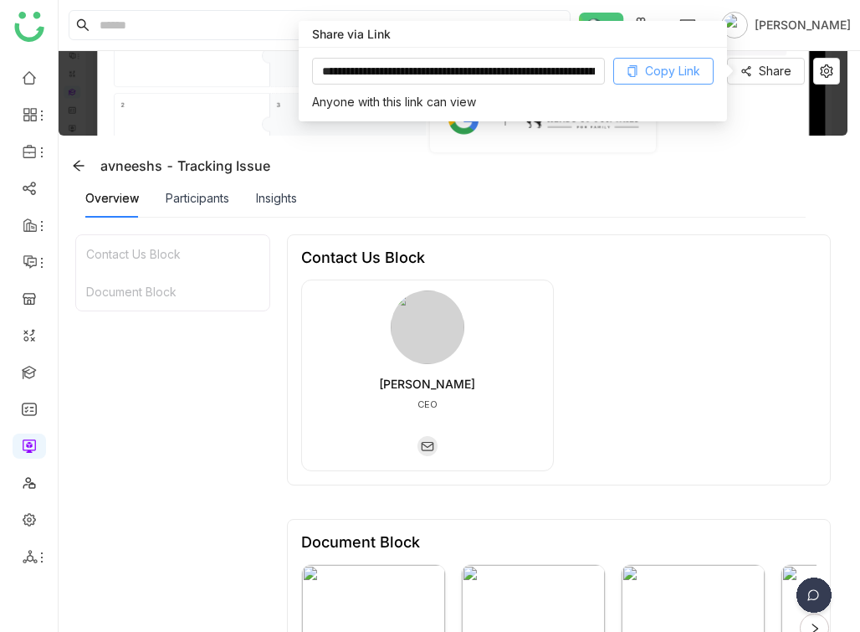
click at [664, 65] on span "Copy Link" at bounding box center [672, 71] width 55 height 18
click at [253, 191] on div "Overview Participants Insights" at bounding box center [191, 198] width 212 height 38
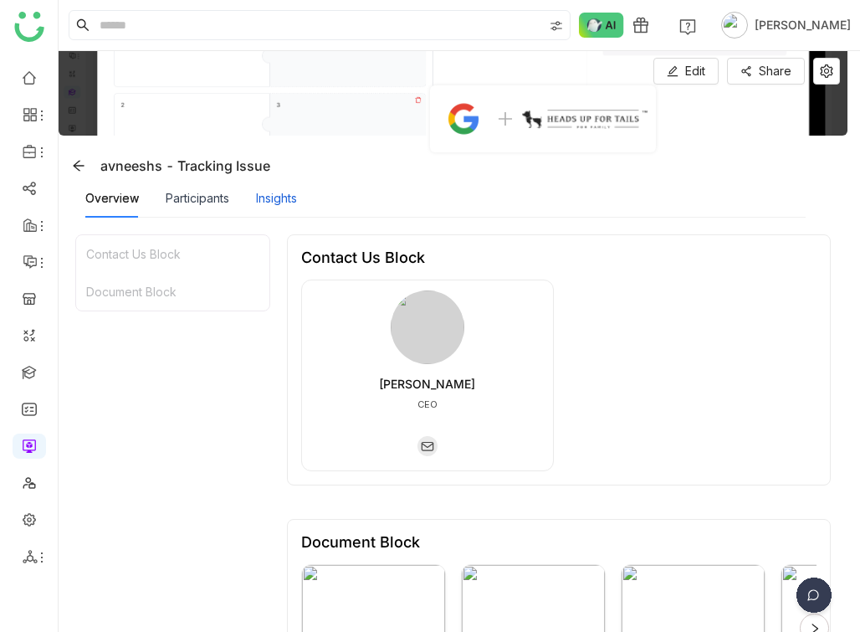
click at [287, 199] on div "Insights" at bounding box center [276, 198] width 41 height 18
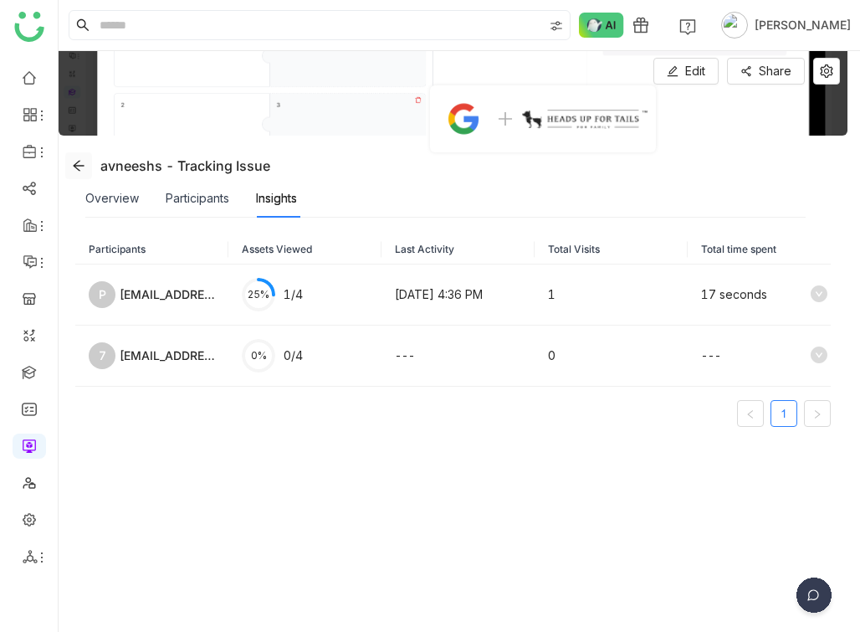
click at [83, 169] on icon at bounding box center [78, 165] width 13 height 13
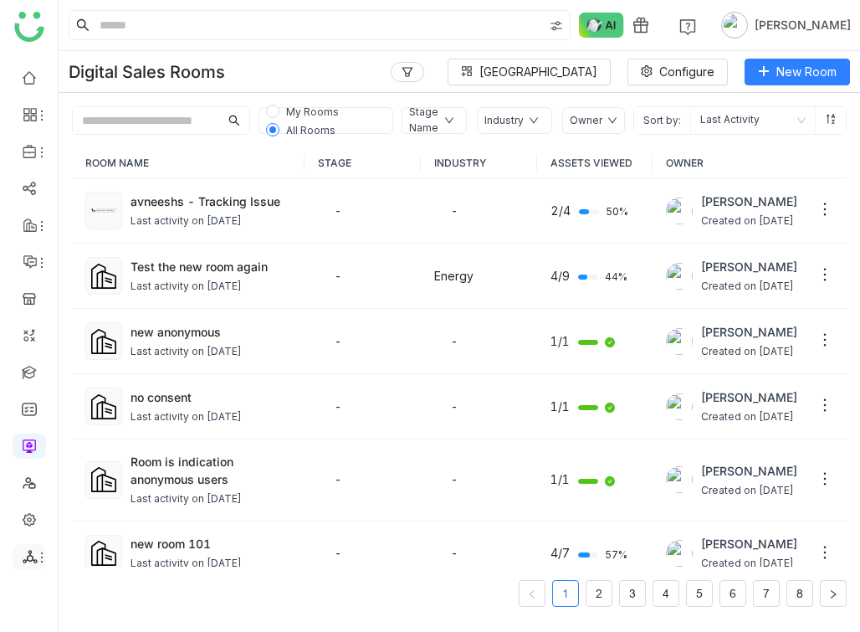
click at [38, 561] on icon at bounding box center [41, 556] width 13 height 13
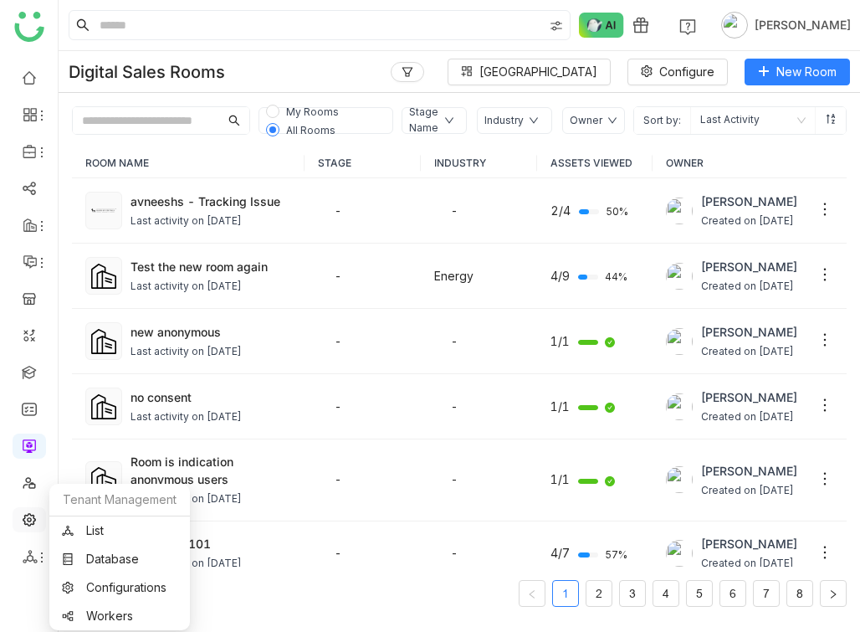
click at [26, 519] on link at bounding box center [29, 518] width 15 height 14
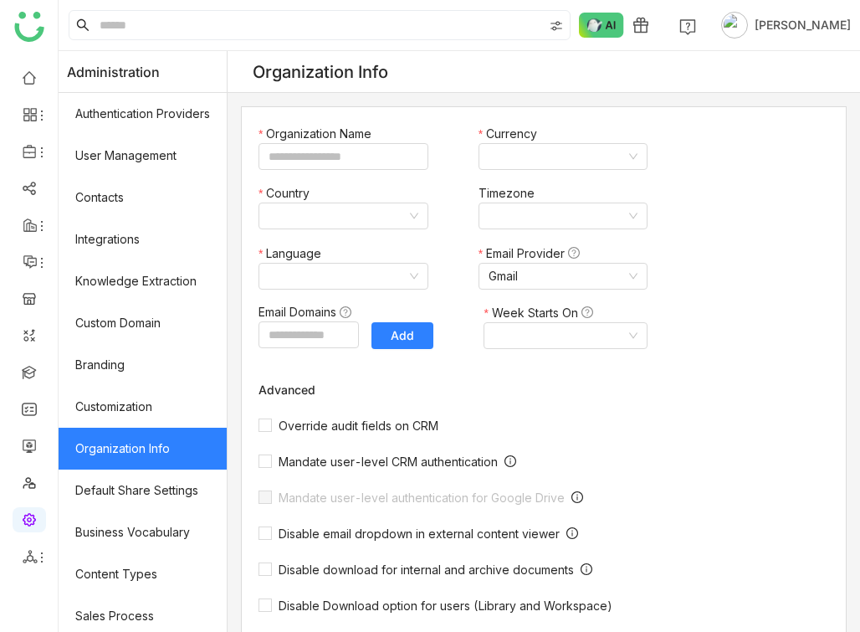
type input "*******"
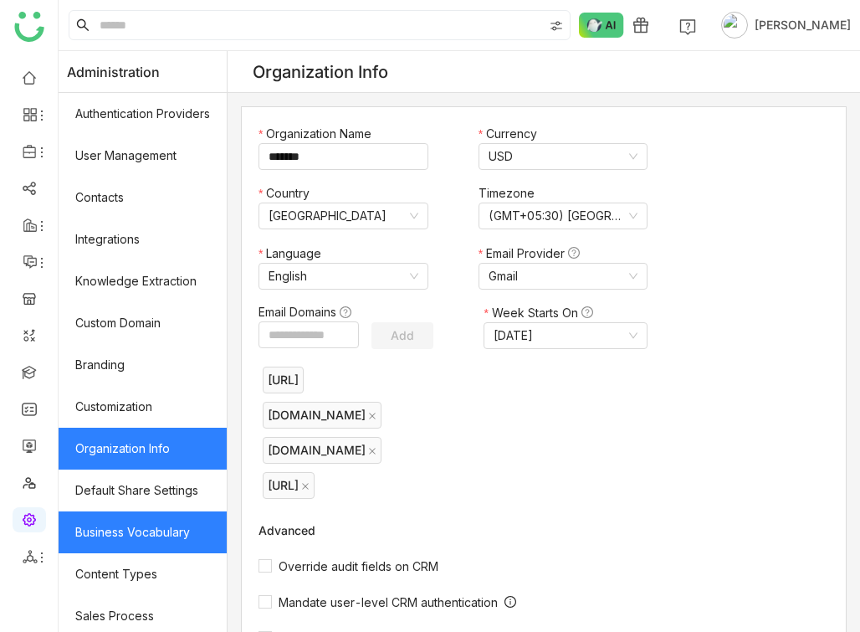
scroll to position [256, 0]
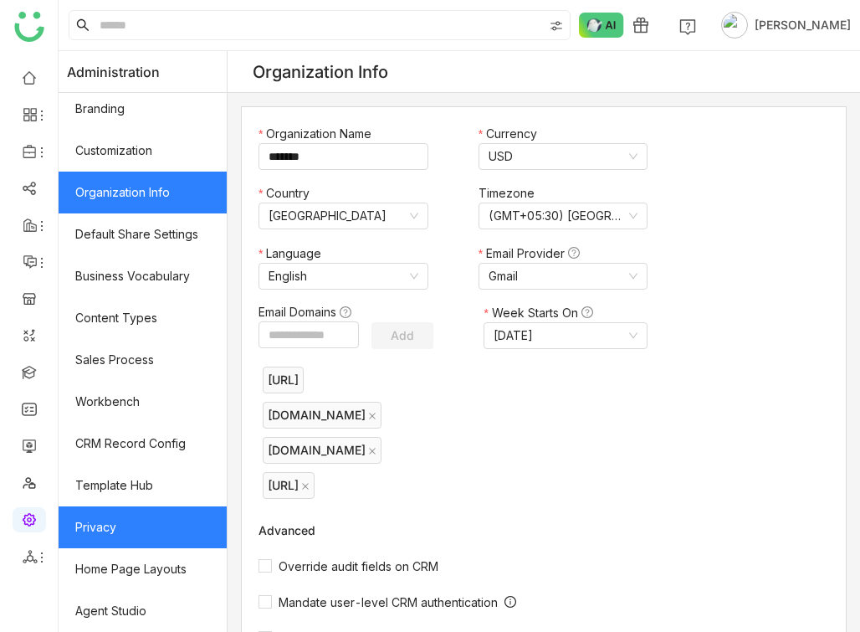
click at [170, 541] on link "Privacy" at bounding box center [143, 527] width 168 height 42
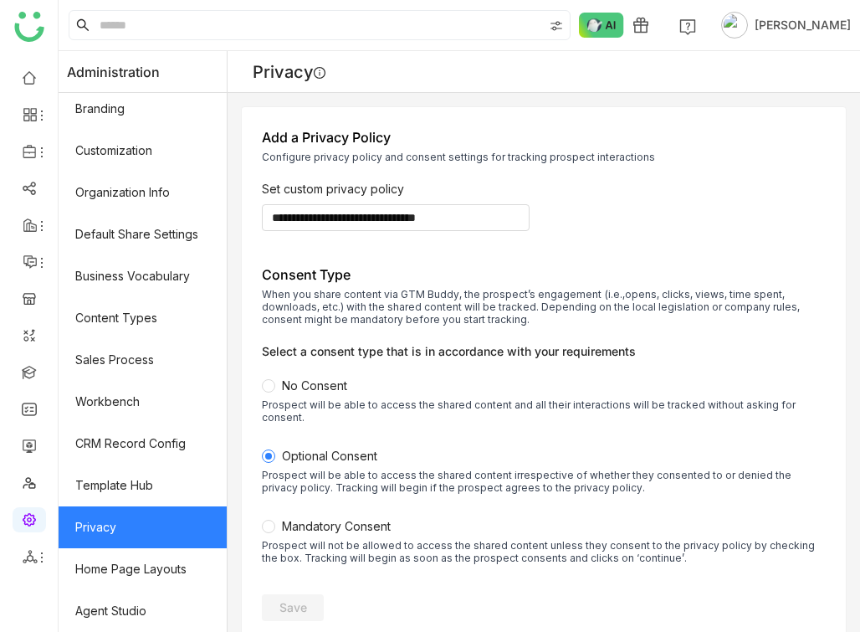
click at [335, 519] on span "Mandatory Consent" at bounding box center [336, 526] width 109 height 14
click at [311, 594] on button "Save" at bounding box center [293, 607] width 62 height 27
click at [314, 386] on span "No Consent" at bounding box center [314, 385] width 65 height 14
click at [311, 594] on button "Save" at bounding box center [293, 607] width 62 height 27
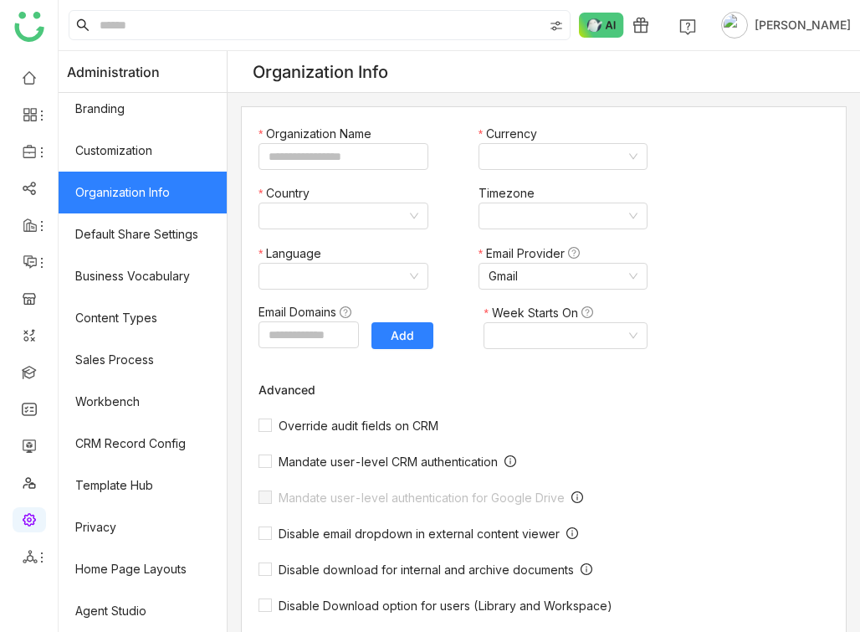
type input "*******"
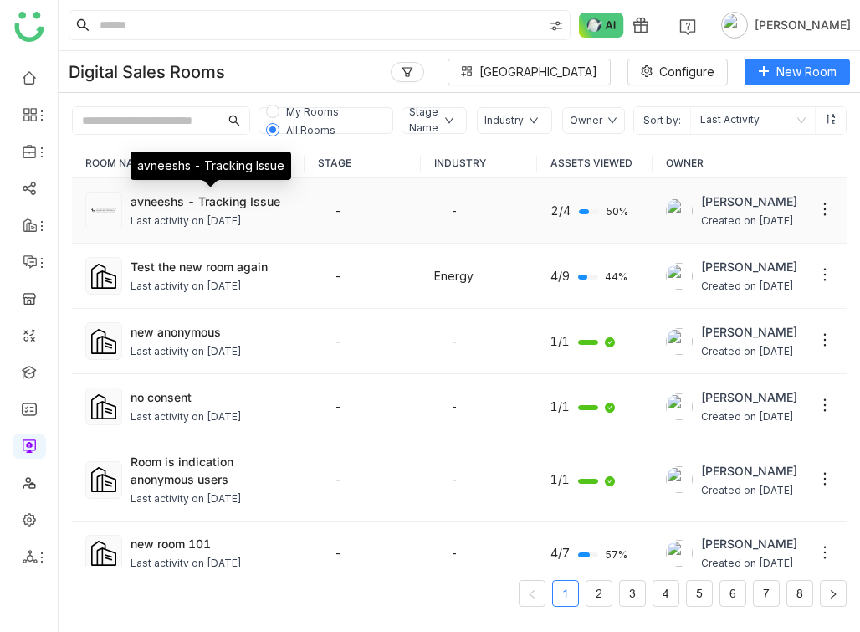
click at [140, 197] on div "avneeshs - Tracking Issue" at bounding box center [210, 201] width 161 height 18
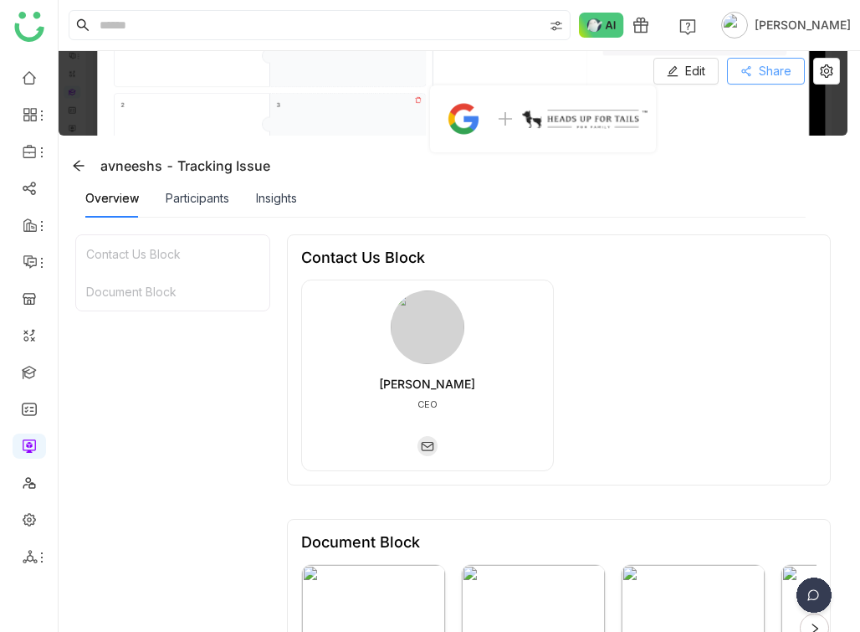
click at [750, 75] on button "Share" at bounding box center [766, 71] width 78 height 27
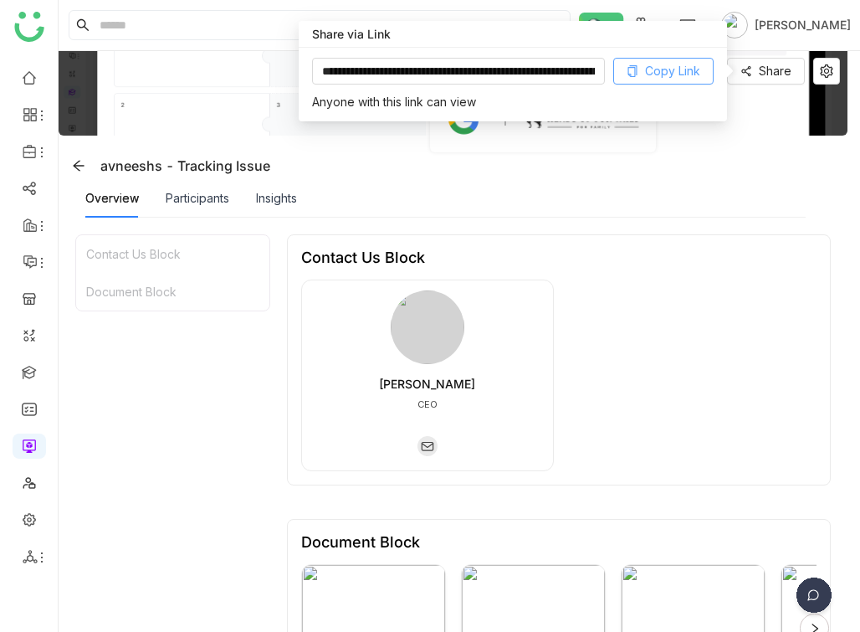
click at [652, 80] on button "Copy Link" at bounding box center [663, 71] width 100 height 27
click at [260, 208] on div "Insights" at bounding box center [276, 198] width 41 height 38
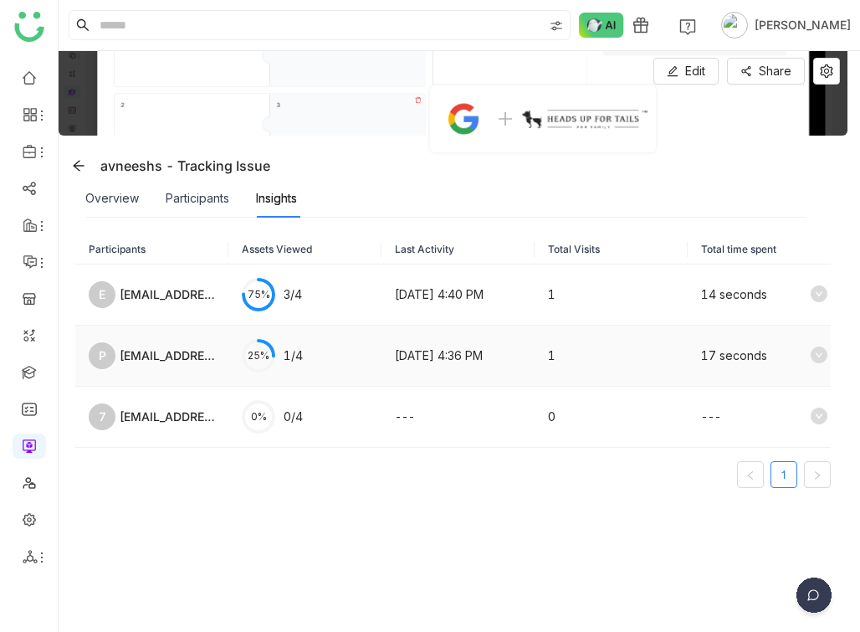
click at [255, 355] on span "25%" at bounding box center [258, 355] width 33 height 10
